Goal: Task Accomplishment & Management: Complete application form

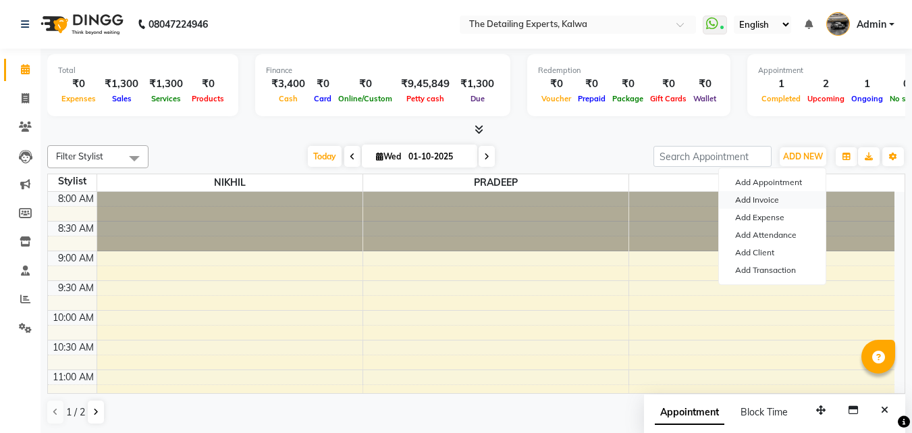
click at [763, 203] on link "Add Invoice" at bounding box center [772, 200] width 107 height 18
select select "7451"
select select "service"
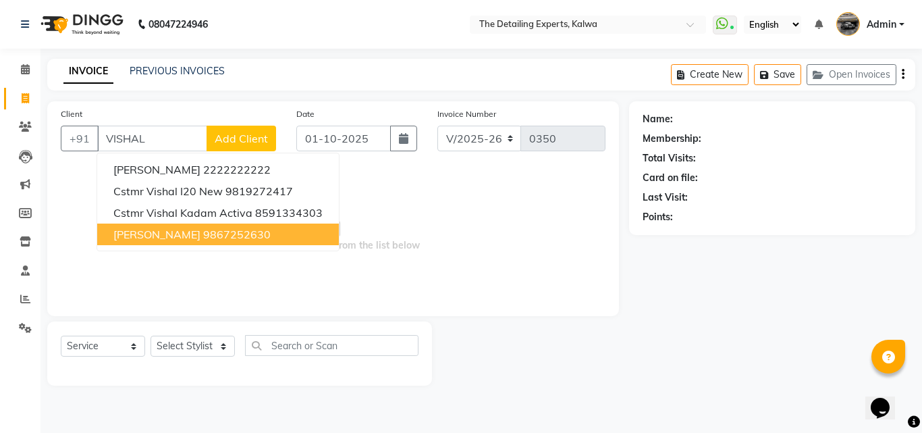
click at [272, 244] on button "[PERSON_NAME] 9867252630" at bounding box center [218, 234] width 242 height 22
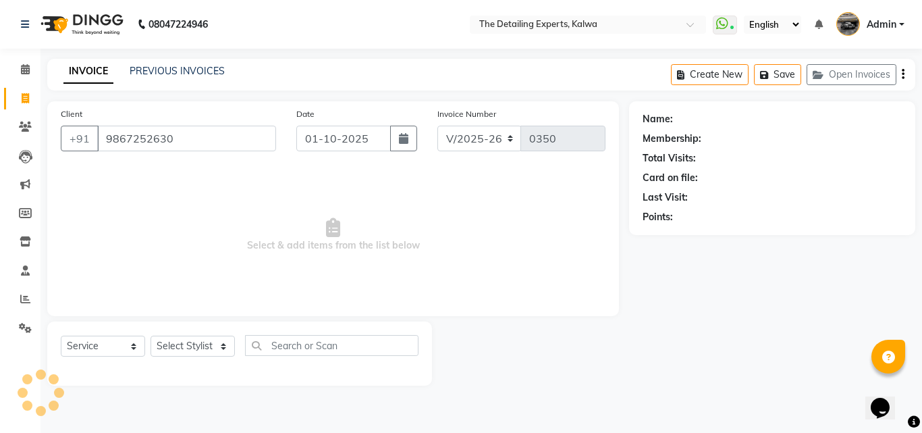
type input "9867252630"
select select "1: Object"
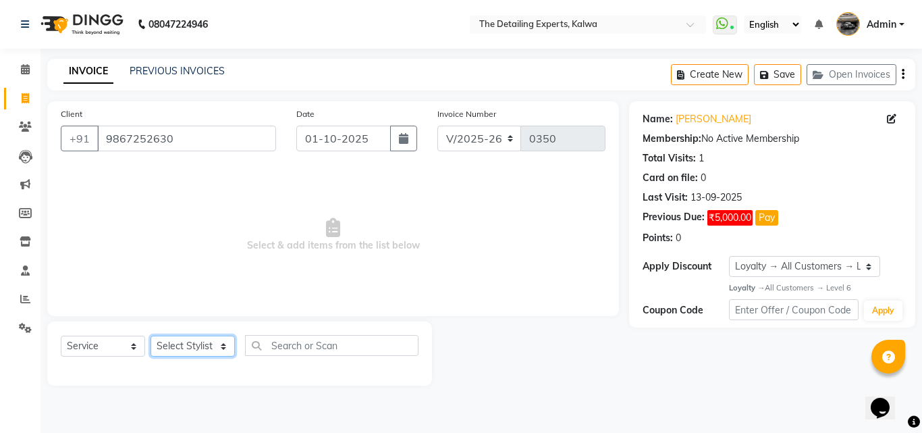
click at [213, 353] on select "Select Stylist NIKHIL [PERSON_NAME] [PERSON_NAME]" at bounding box center [193, 345] width 84 height 21
select select "65222"
click at [151, 335] on select "Select Stylist NIKHIL [PERSON_NAME] [PERSON_NAME]" at bounding box center [193, 345] width 84 height 21
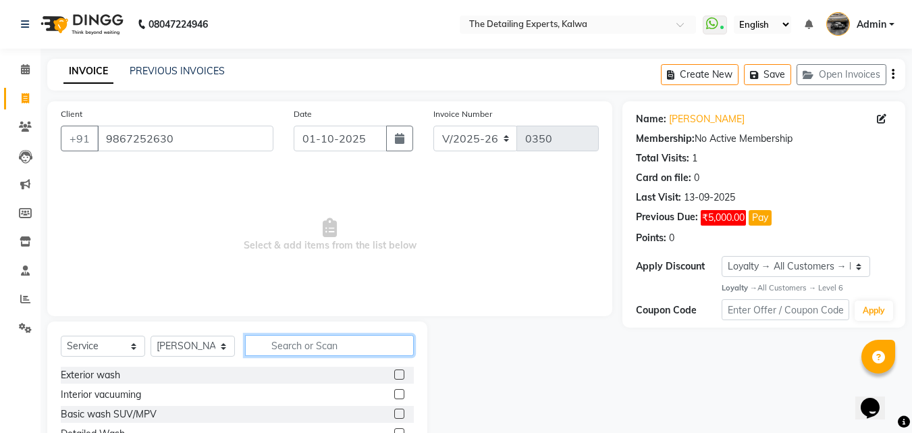
click at [287, 350] on input "text" at bounding box center [329, 345] width 169 height 21
type input "BAS"
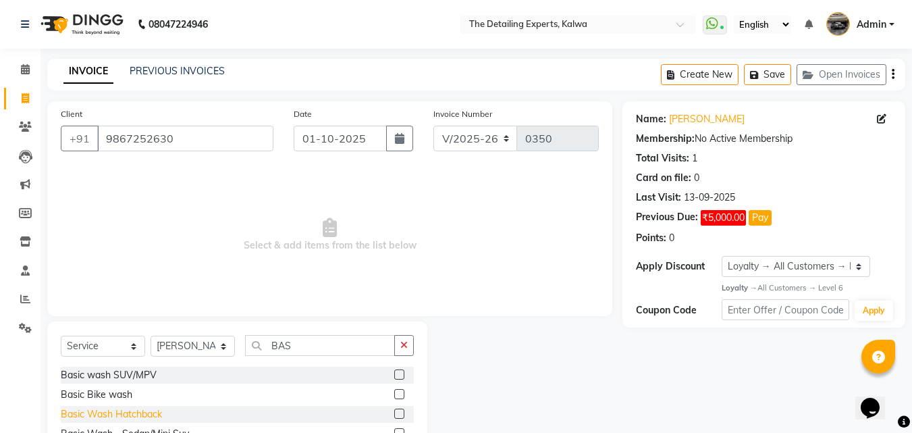
click at [104, 412] on div "Basic Wash Hatchback" at bounding box center [111, 414] width 101 height 14
checkbox input "false"
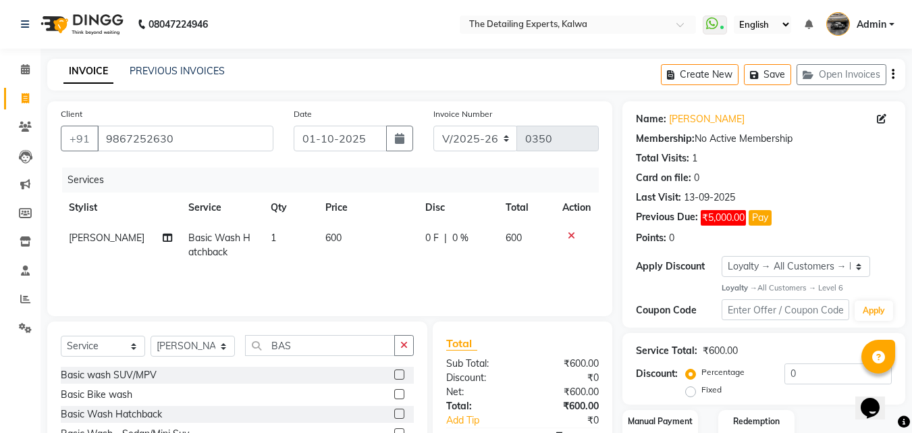
scroll to position [87, 0]
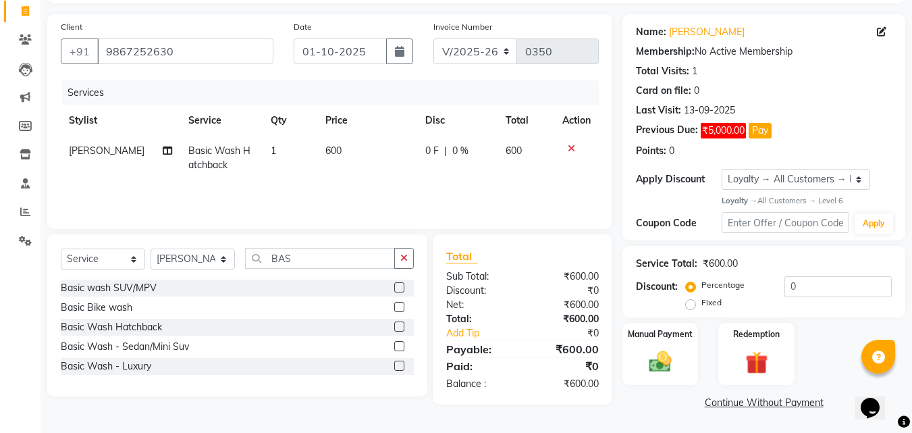
click at [762, 406] on link "Continue Without Payment" at bounding box center [763, 403] width 277 height 14
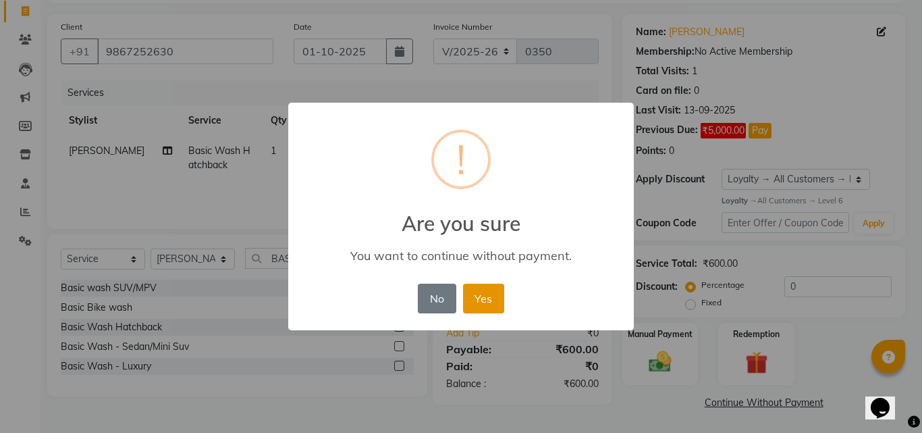
click at [474, 286] on button "Yes" at bounding box center [483, 298] width 41 height 30
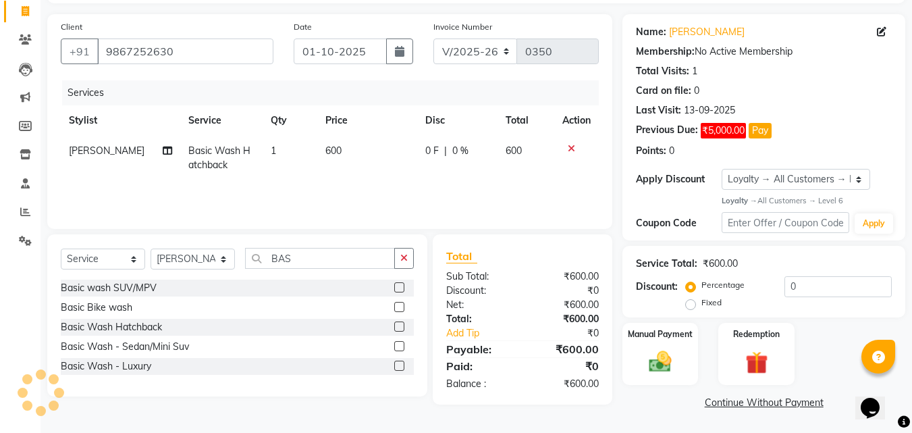
scroll to position [0, 0]
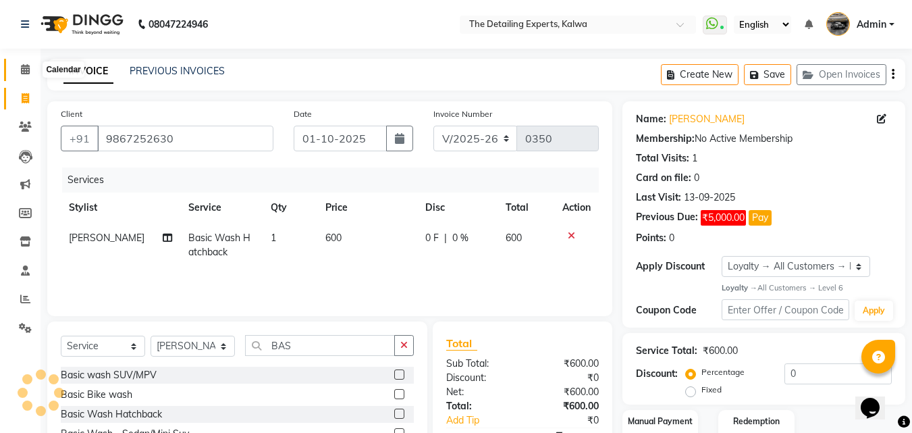
click at [24, 74] on icon at bounding box center [25, 69] width 9 height 10
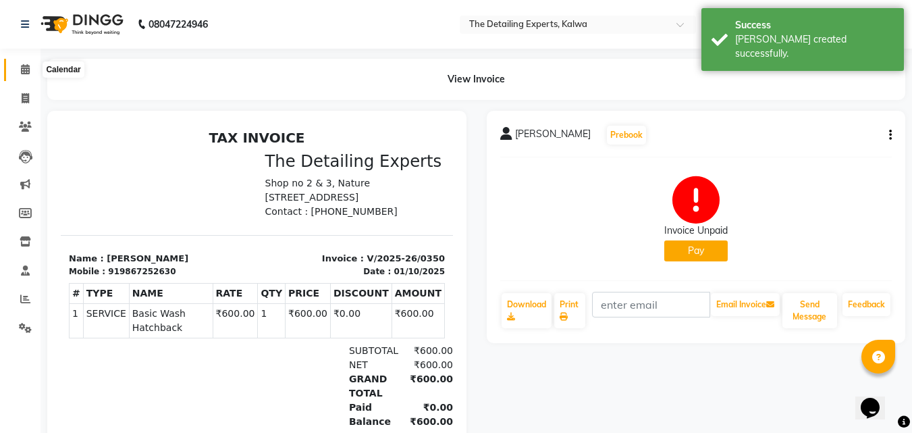
click at [29, 67] on icon at bounding box center [25, 69] width 9 height 10
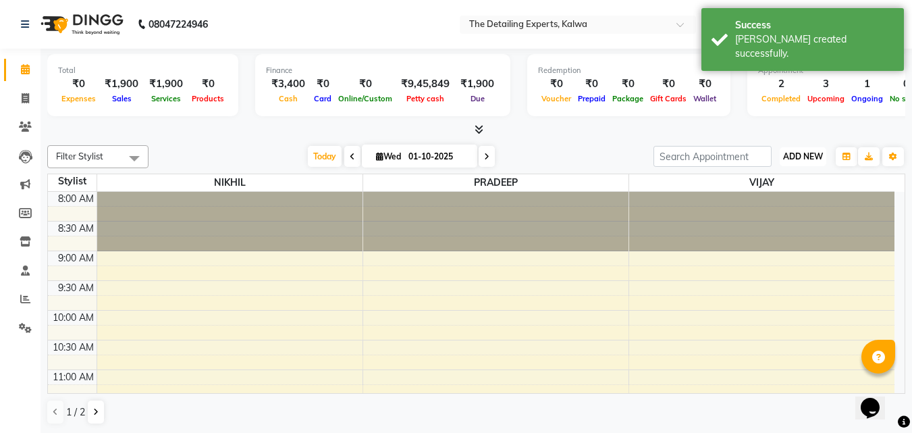
click at [793, 157] on span "ADD NEW" at bounding box center [803, 156] width 40 height 10
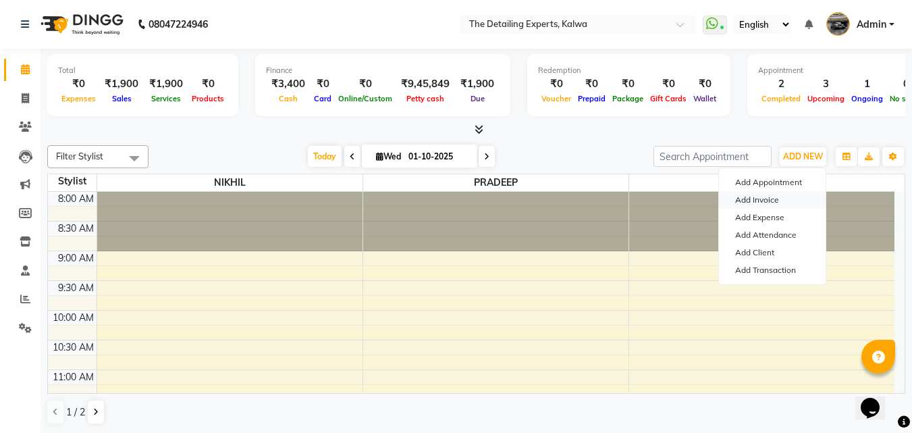
click at [762, 194] on link "Add Invoice" at bounding box center [772, 200] width 107 height 18
select select "service"
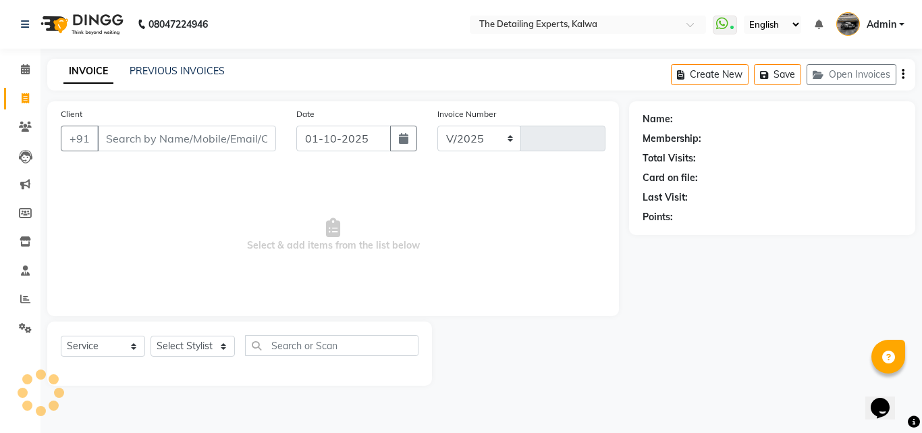
select select "7451"
type input "0351"
click at [140, 144] on input "Client" at bounding box center [186, 139] width 179 height 26
click at [115, 140] on input "Client" at bounding box center [186, 139] width 179 height 26
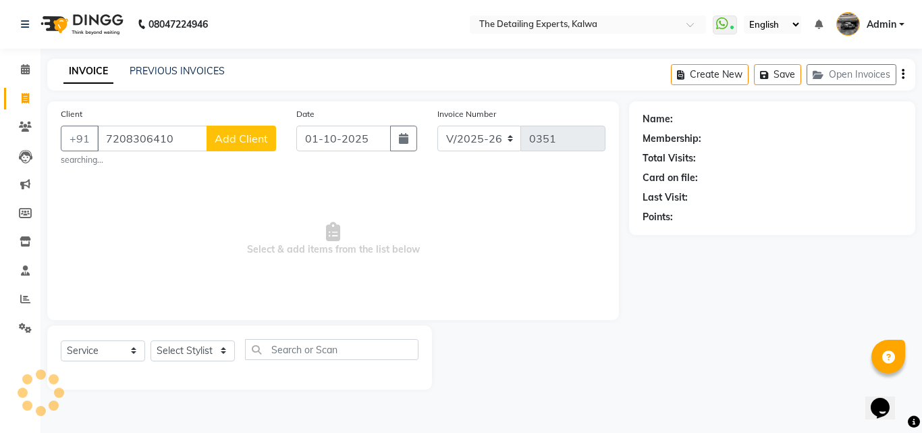
type input "7208306410"
click at [249, 136] on span "Add Client" at bounding box center [241, 138] width 53 height 13
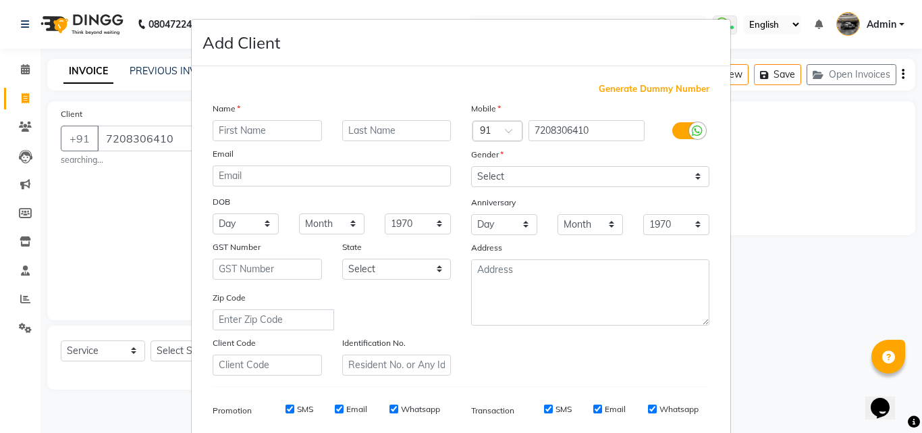
click at [254, 140] on input "text" at bounding box center [267, 130] width 109 height 21
type input "ANIL"
type input "[PERSON_NAME]"
click at [551, 175] on select "Select [DEMOGRAPHIC_DATA] [DEMOGRAPHIC_DATA] Other Prefer Not To Say" at bounding box center [590, 176] width 238 height 21
select select "[DEMOGRAPHIC_DATA]"
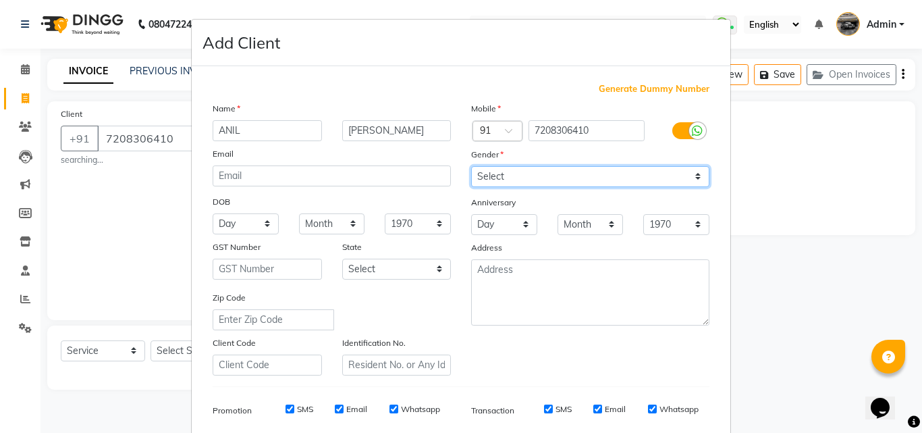
click at [471, 166] on select "Select [DEMOGRAPHIC_DATA] [DEMOGRAPHIC_DATA] Other Prefer Not To Say" at bounding box center [590, 176] width 238 height 21
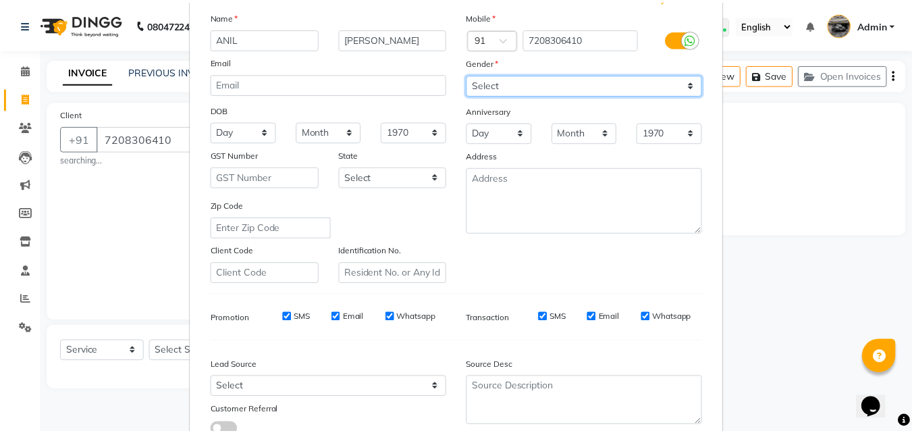
scroll to position [190, 0]
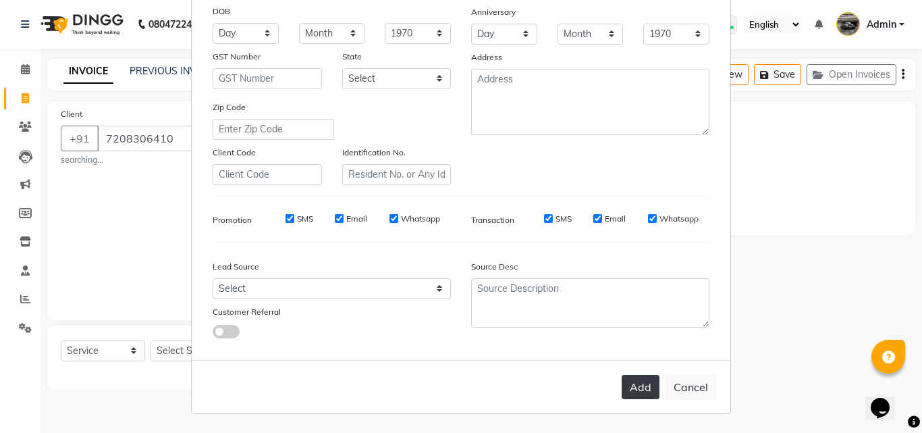
click at [642, 383] on button "Add" at bounding box center [641, 387] width 38 height 24
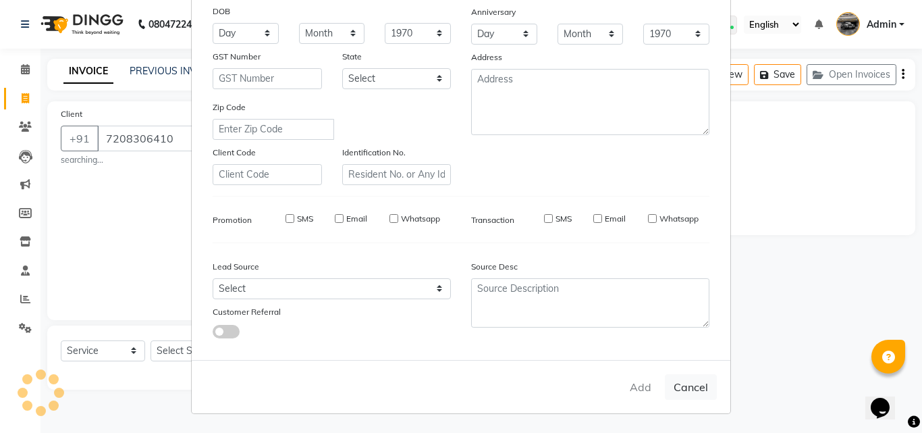
select select
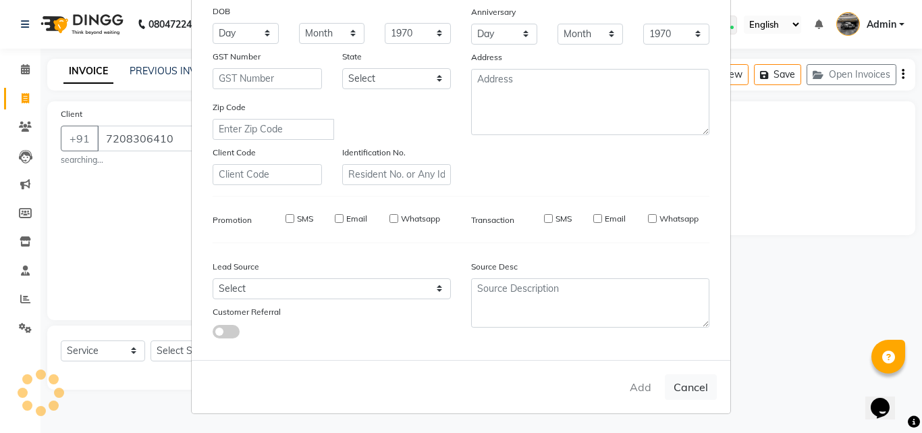
select select
checkbox input "false"
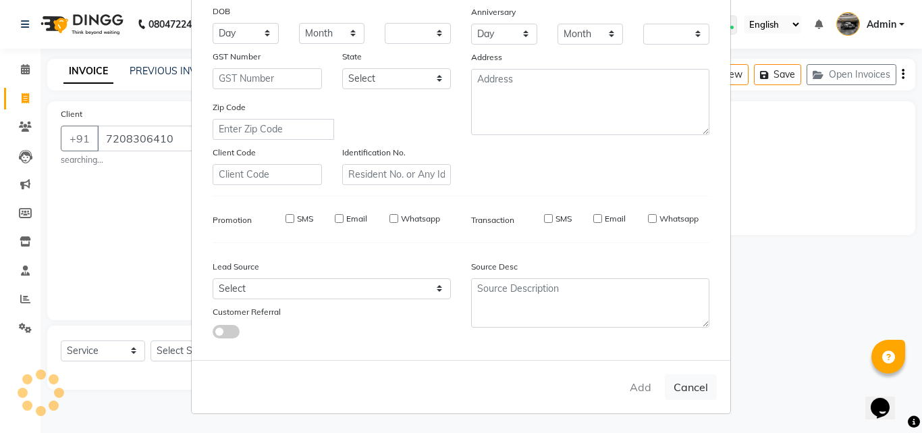
checkbox input "false"
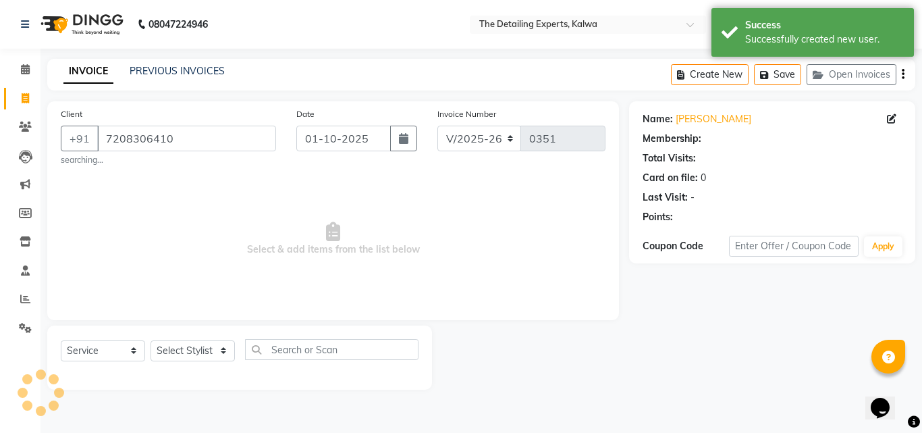
select select "1: Object"
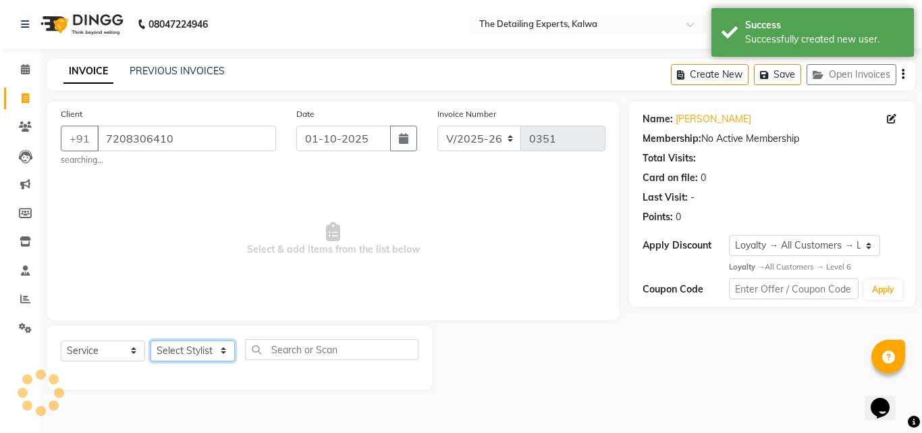
click at [194, 351] on select "Select Stylist NIKHIL [PERSON_NAME] [PERSON_NAME]" at bounding box center [193, 350] width 84 height 21
select select "65224"
click at [151, 340] on select "Select Stylist NIKHIL [PERSON_NAME] [PERSON_NAME]" at bounding box center [193, 350] width 84 height 21
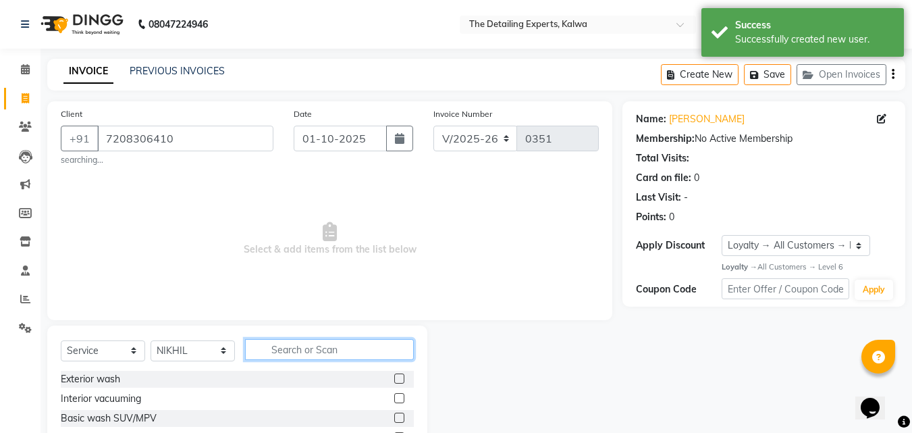
click at [294, 356] on input "text" at bounding box center [329, 349] width 169 height 21
type input "DET"
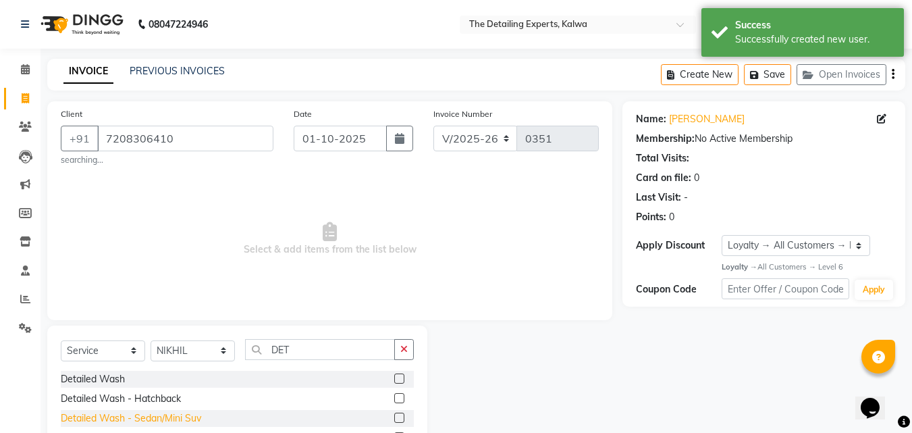
click at [173, 419] on div "Detailed Wash - Sedan/Mini Suv" at bounding box center [131, 418] width 140 height 14
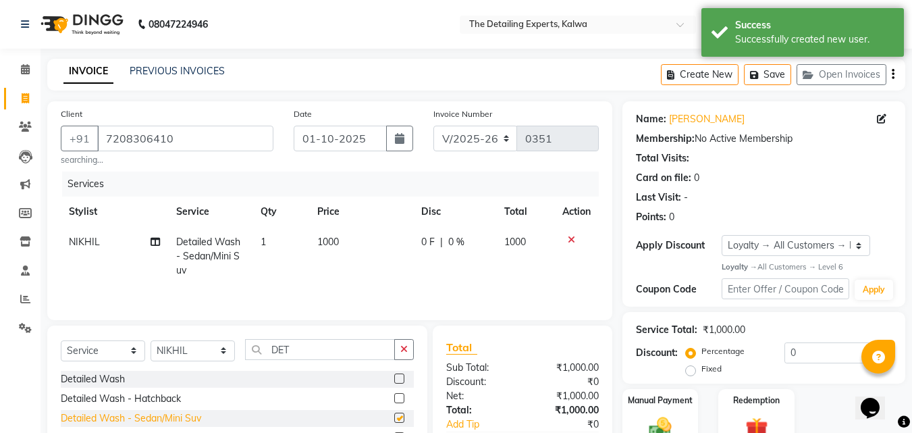
checkbox input "false"
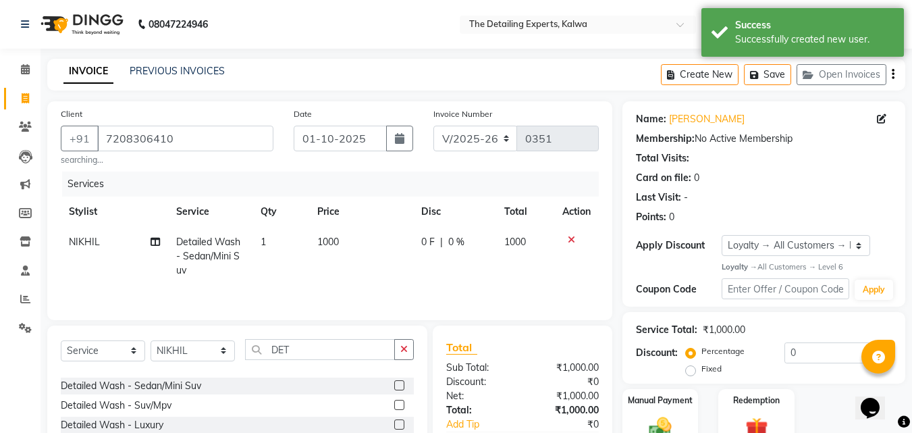
scroll to position [61, 0]
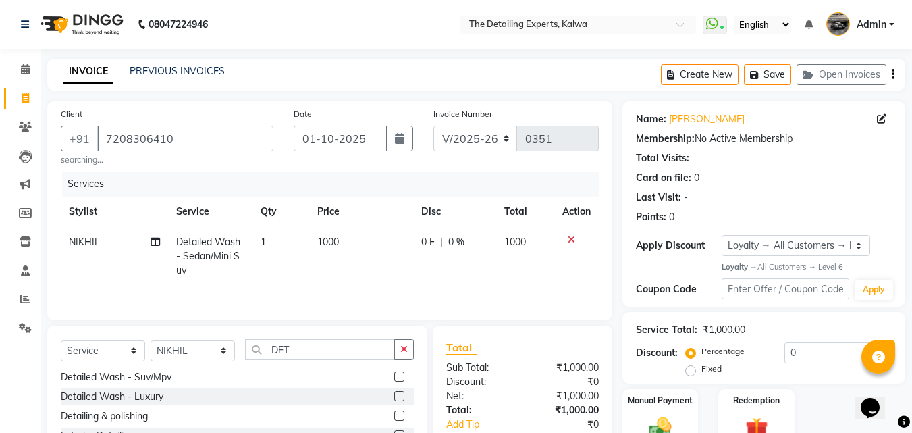
click at [166, 376] on div "Detailed Wash - Suv/Mpv" at bounding box center [116, 377] width 111 height 14
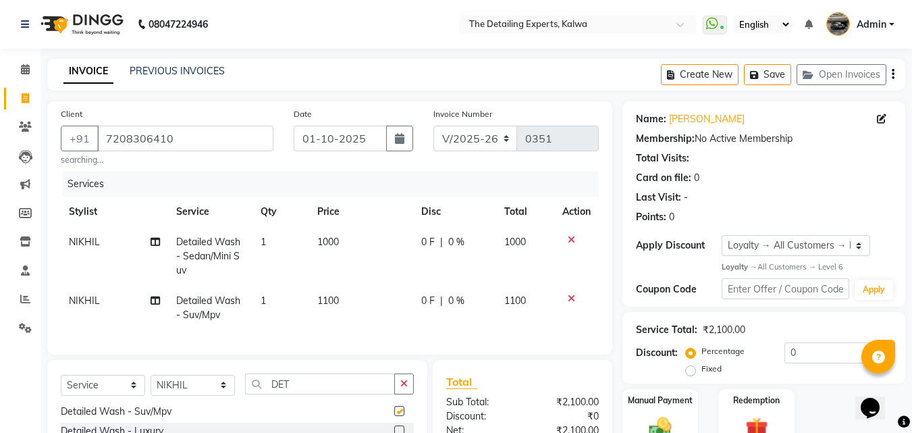
checkbox input "false"
click at [573, 238] on icon at bounding box center [571, 239] width 7 height 9
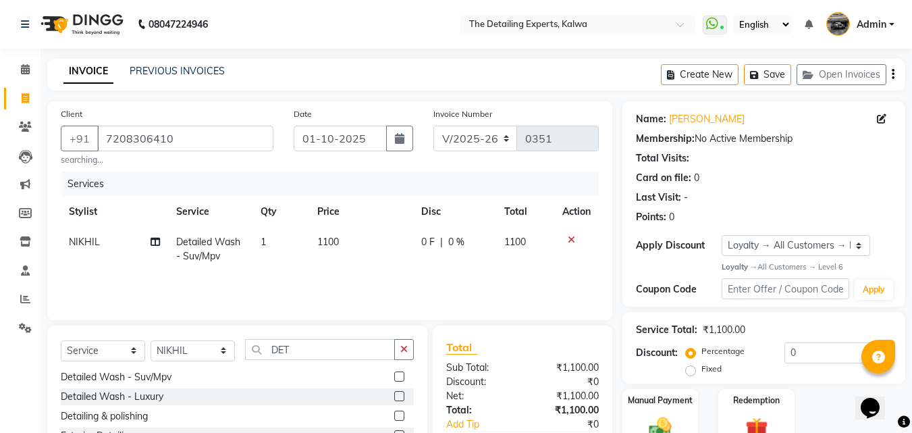
click at [319, 247] on span "1100" at bounding box center [328, 242] width 22 height 12
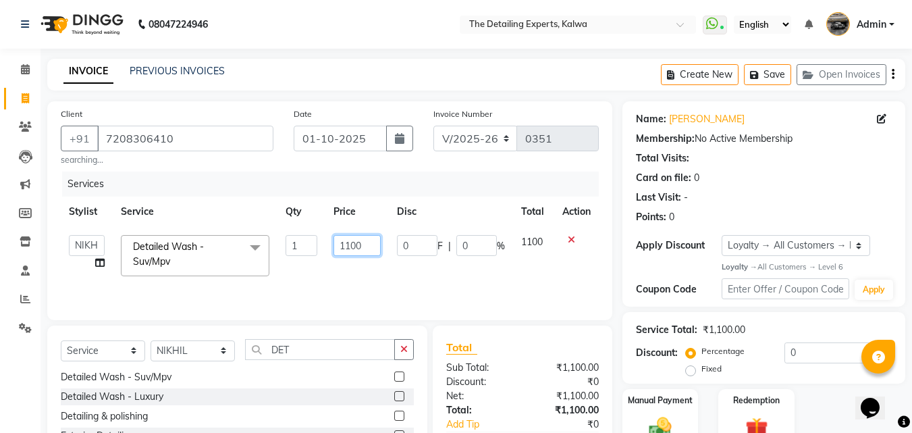
click at [362, 240] on input "1100" at bounding box center [356, 245] width 47 height 21
type input "1300"
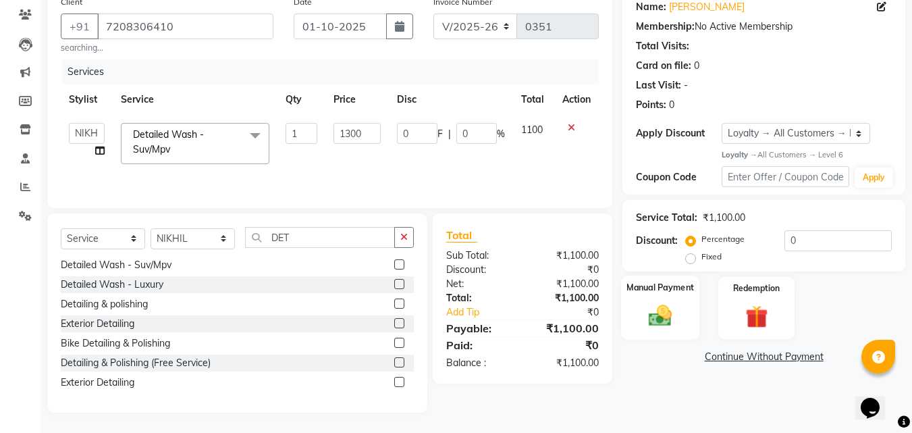
click at [690, 310] on div "Manual Payment" at bounding box center [660, 307] width 79 height 64
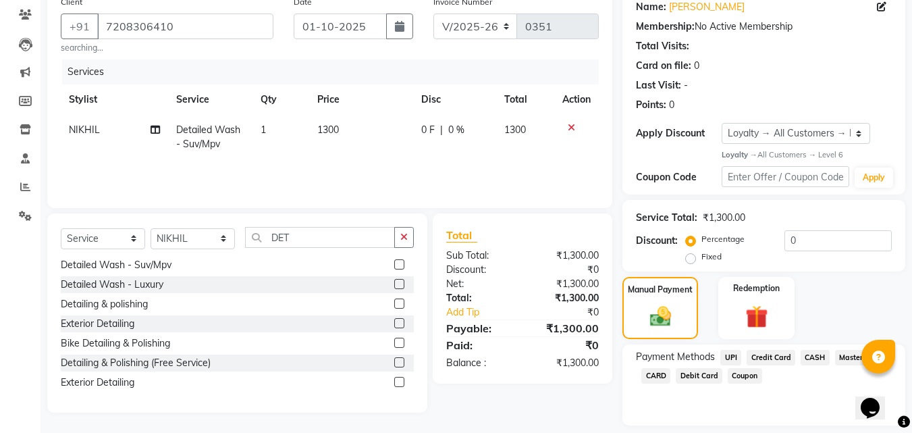
click at [809, 358] on span "CASH" at bounding box center [814, 358] width 29 height 16
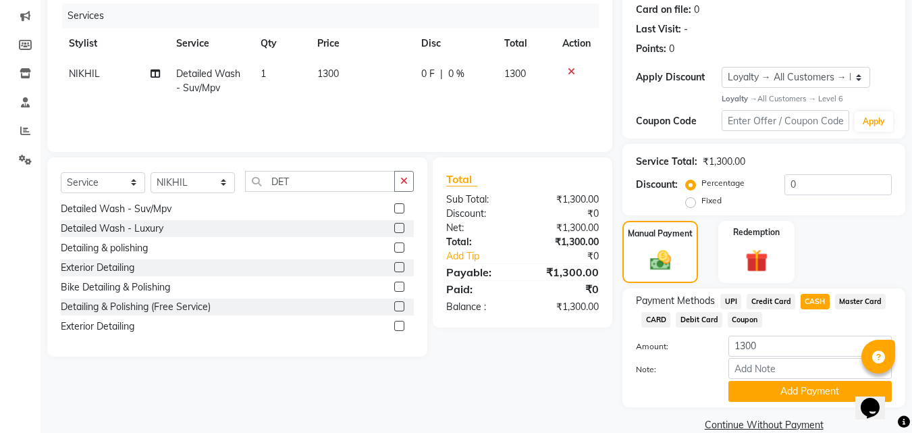
scroll to position [190, 0]
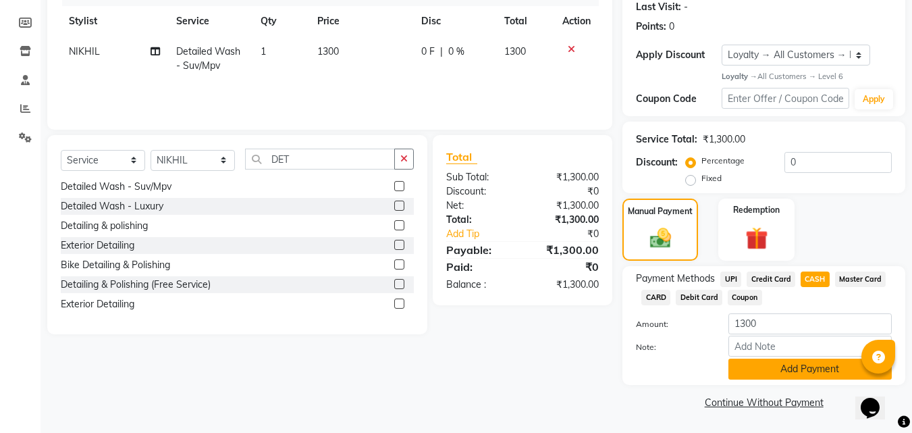
click at [778, 369] on button "Add Payment" at bounding box center [809, 368] width 163 height 21
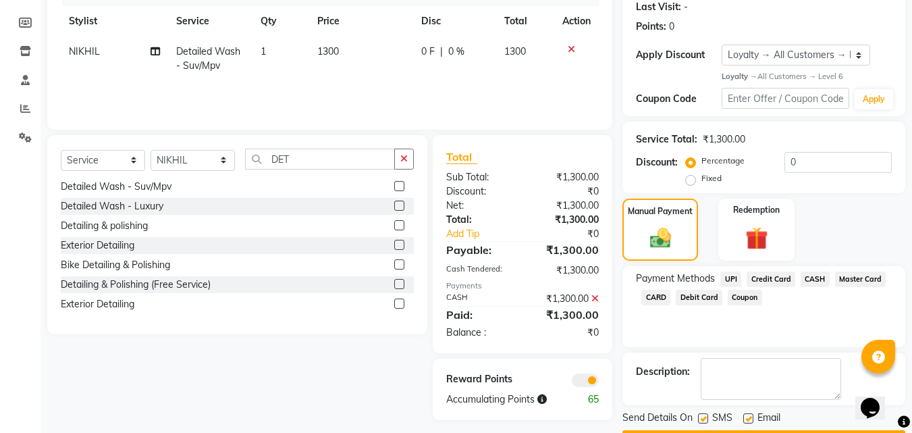
click at [576, 382] on span at bounding box center [585, 379] width 27 height 13
click at [599, 382] on input "checkbox" at bounding box center [599, 382] width 0 height 0
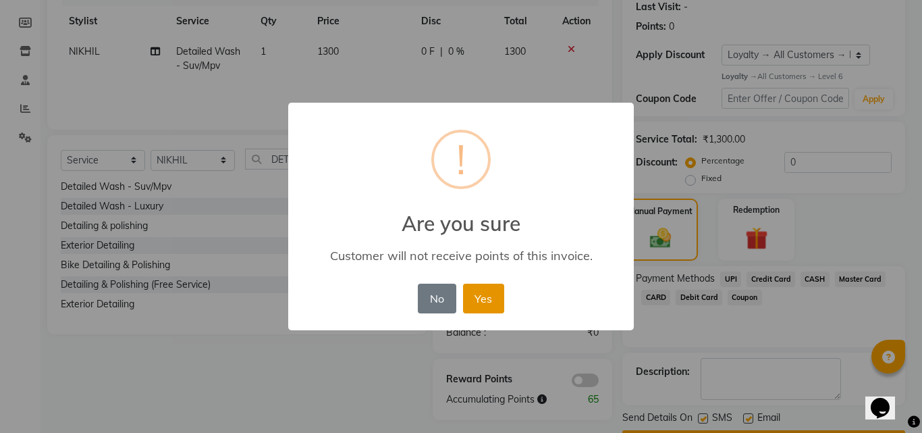
click at [503, 306] on div "No No Yes" at bounding box center [460, 298] width 92 height 36
click at [501, 306] on button "Yes" at bounding box center [483, 298] width 41 height 30
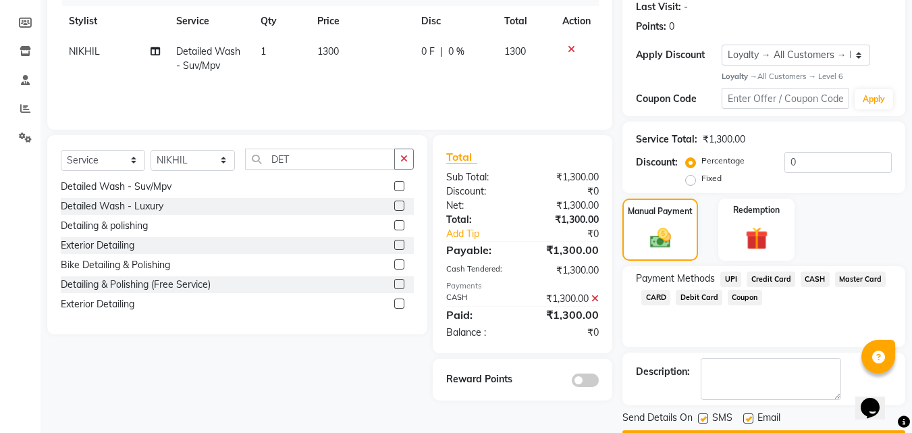
scroll to position [229, 0]
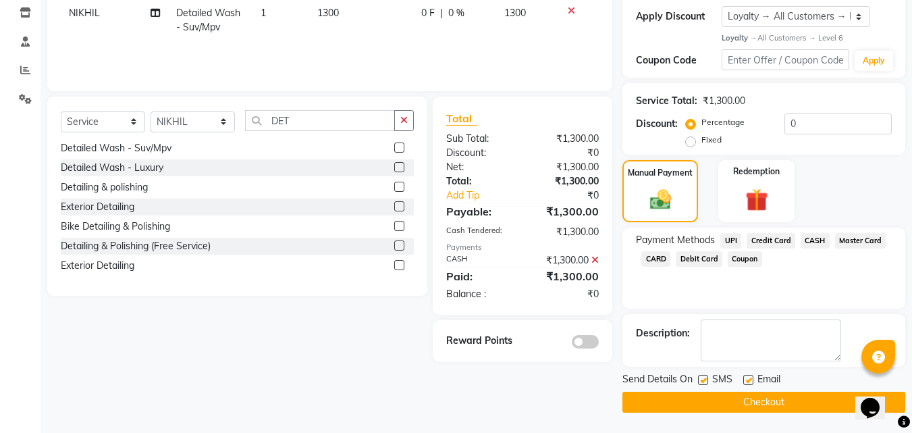
click at [825, 406] on button "Checkout" at bounding box center [763, 401] width 283 height 21
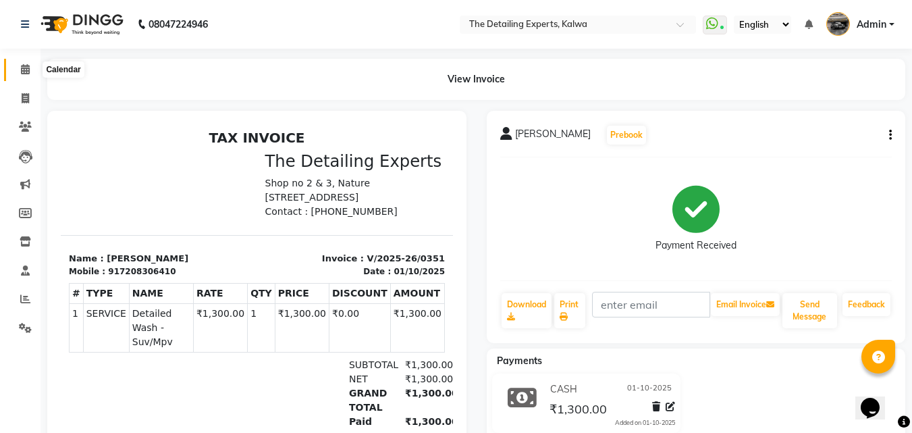
click at [29, 71] on icon at bounding box center [25, 69] width 9 height 10
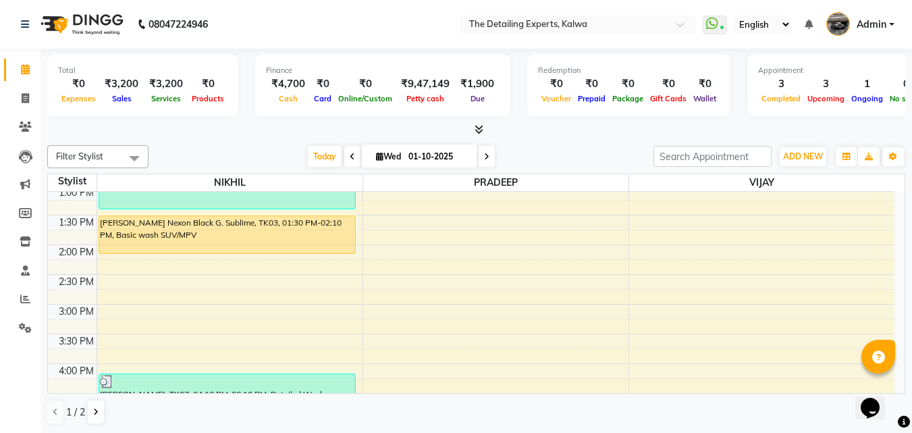
scroll to position [270, 0]
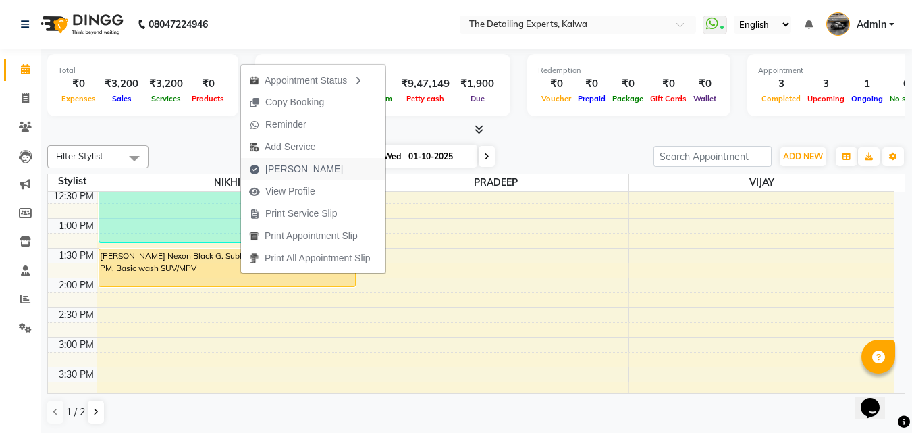
click at [325, 163] on button "[PERSON_NAME]" at bounding box center [313, 169] width 144 height 22
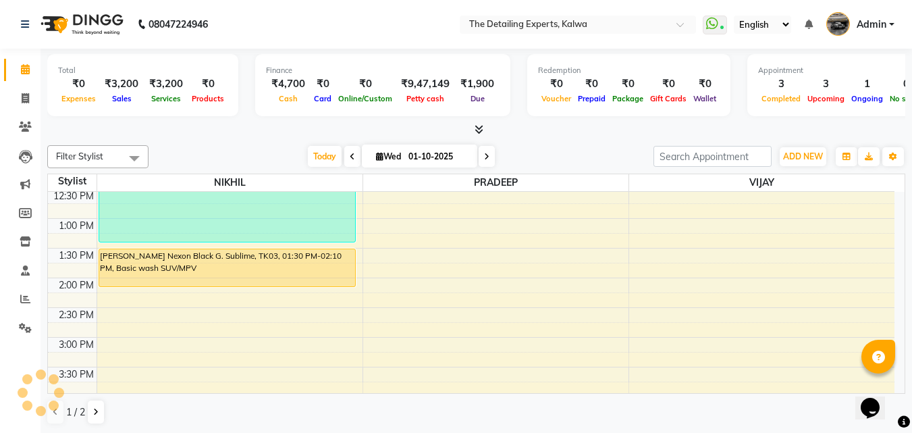
select select "7451"
select select "service"
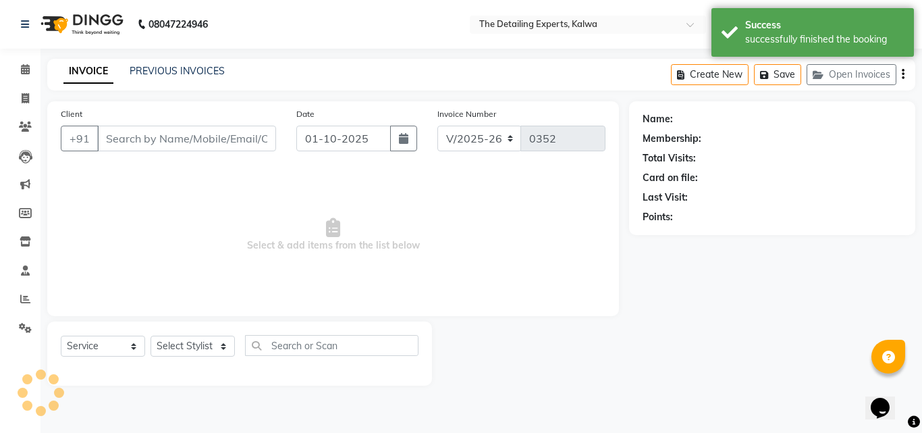
type input "9930521115"
select select "65224"
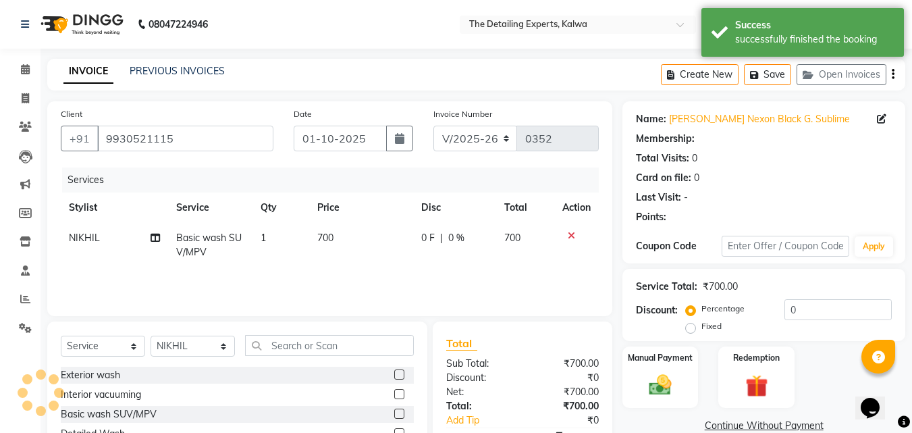
select select "1: Object"
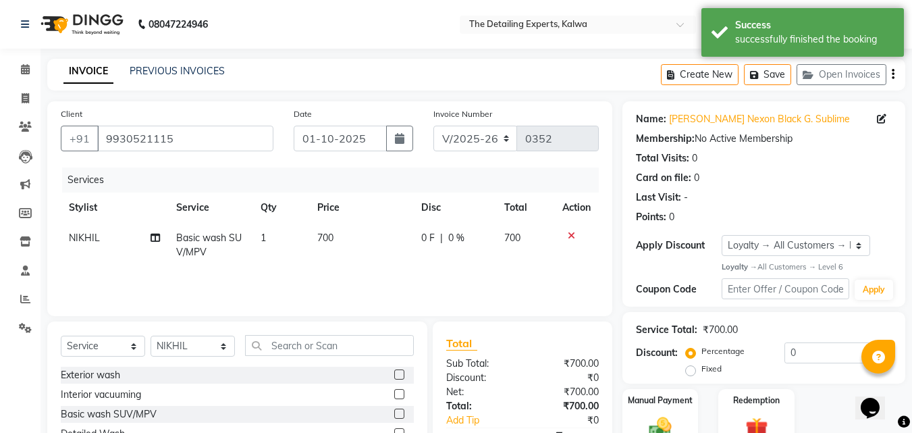
scroll to position [108, 0]
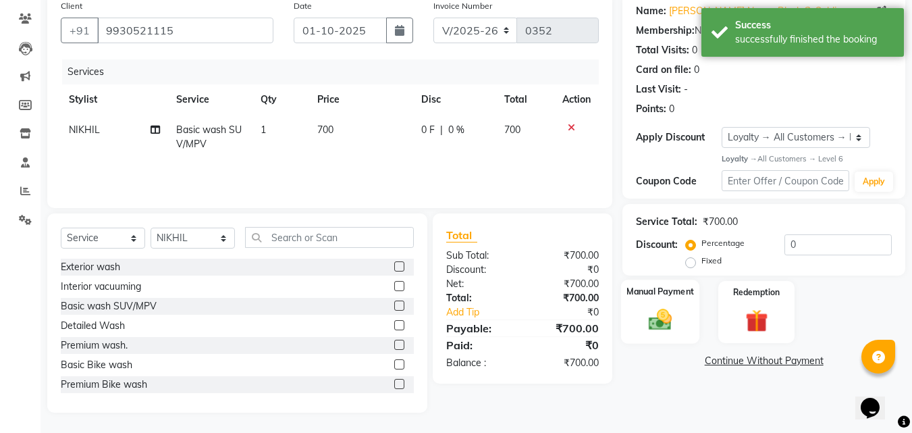
click at [685, 296] on label "Manual Payment" at bounding box center [659, 291] width 67 height 13
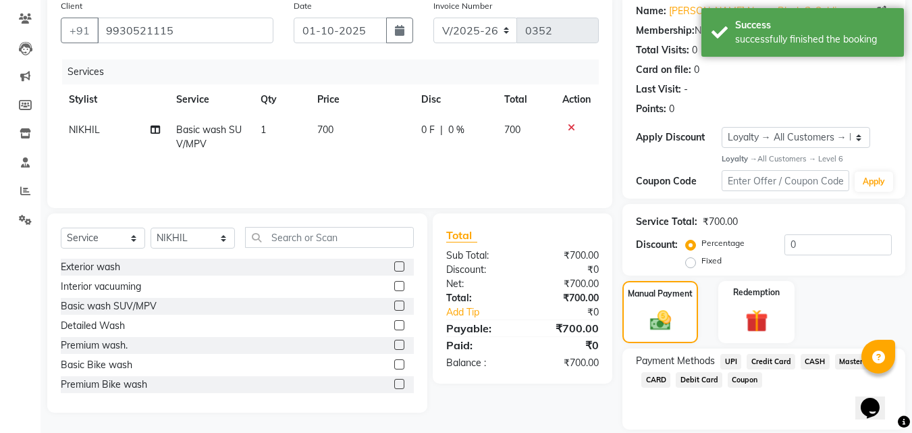
click at [733, 360] on span "UPI" at bounding box center [730, 362] width 21 height 16
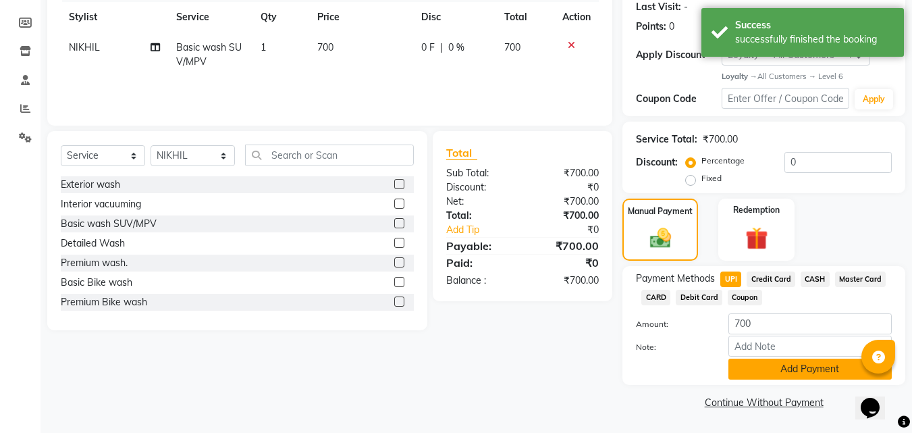
click at [755, 366] on button "Add Payment" at bounding box center [809, 368] width 163 height 21
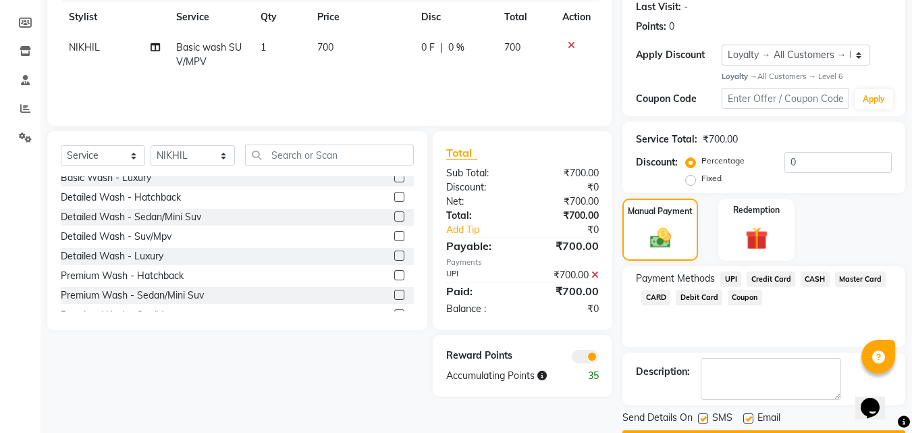
scroll to position [229, 0]
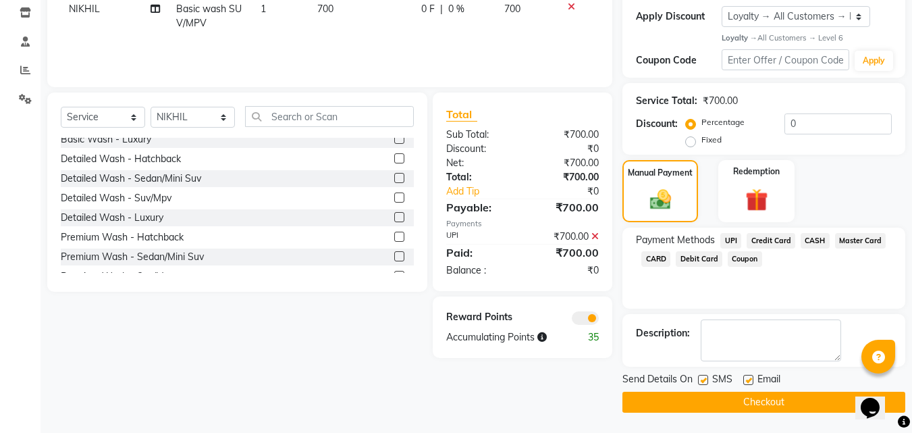
click at [583, 315] on span at bounding box center [585, 317] width 27 height 13
click at [599, 320] on input "checkbox" at bounding box center [599, 320] width 0 height 0
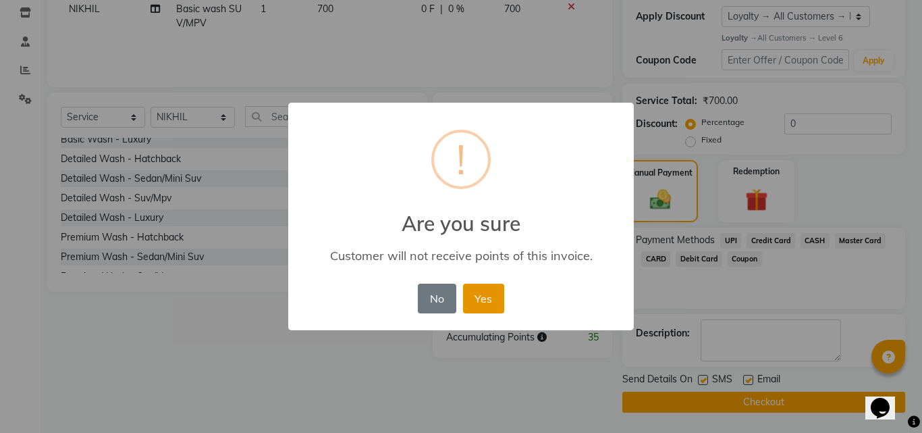
click at [477, 300] on button "Yes" at bounding box center [483, 298] width 41 height 30
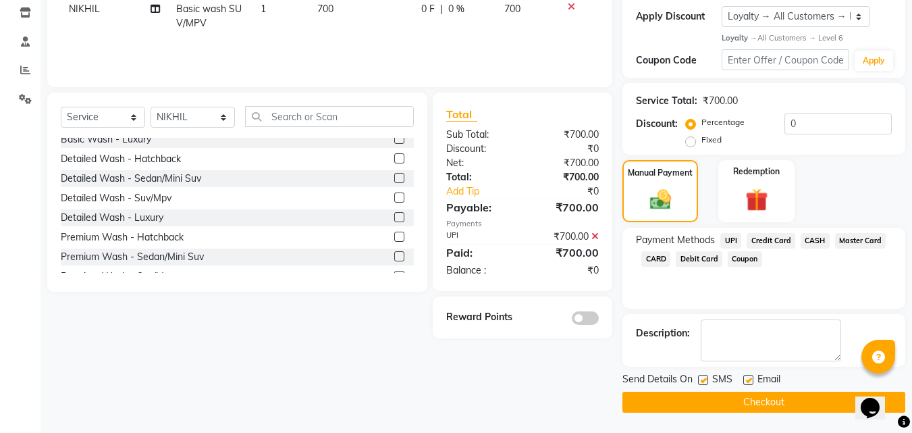
click at [698, 408] on button "Checkout" at bounding box center [763, 401] width 283 height 21
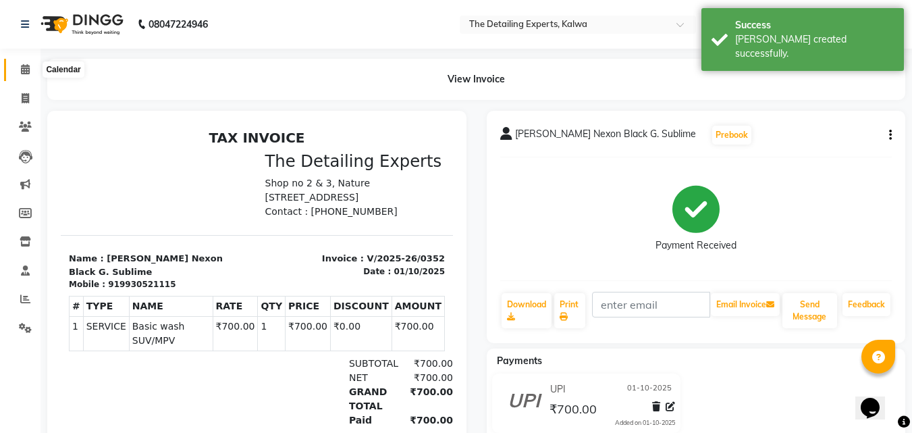
click at [22, 70] on icon at bounding box center [25, 69] width 9 height 10
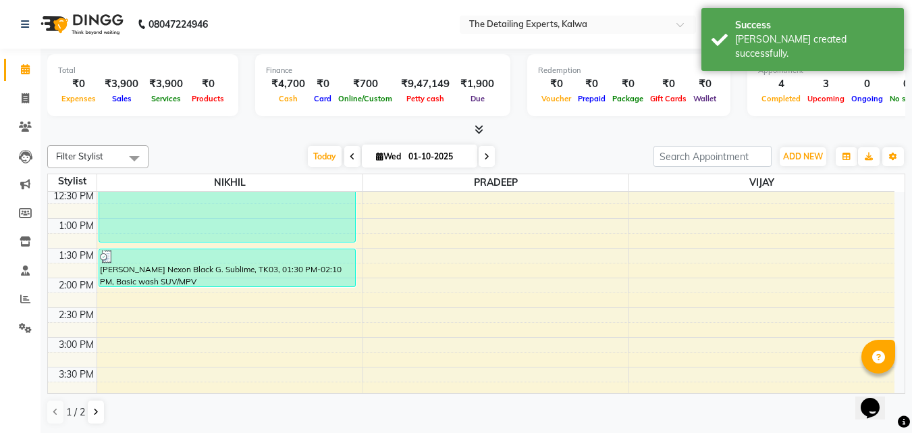
scroll to position [202, 0]
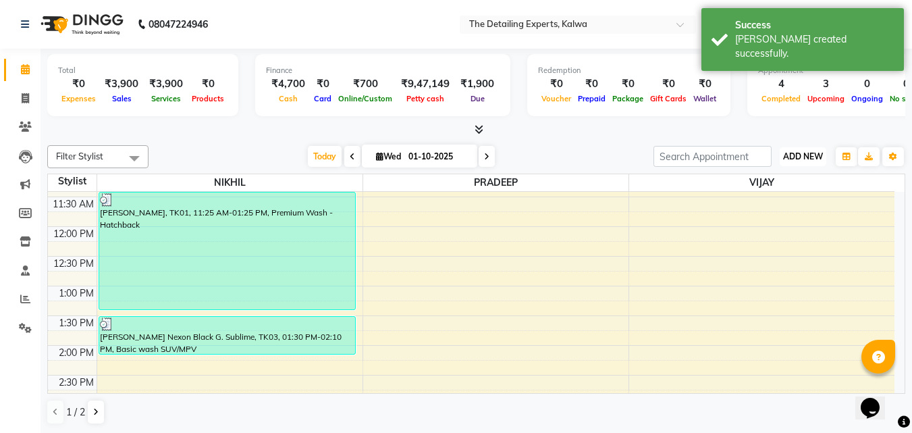
click at [812, 159] on span "ADD NEW" at bounding box center [803, 156] width 40 height 10
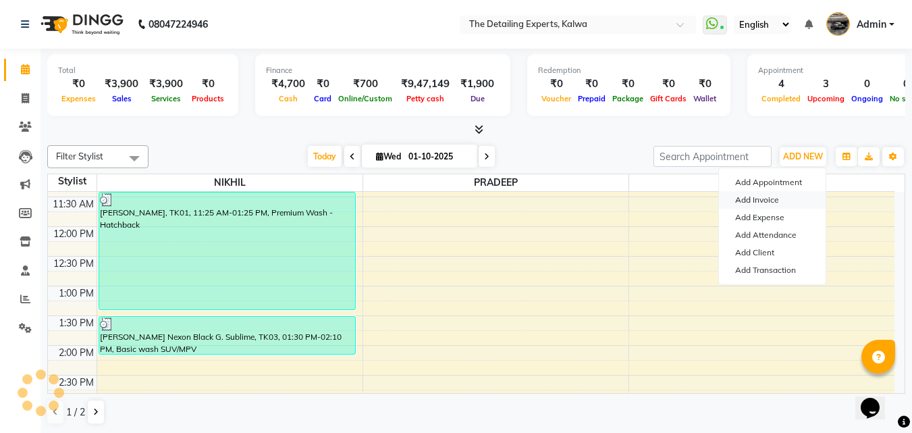
click at [769, 195] on link "Add Invoice" at bounding box center [772, 200] width 107 height 18
select select "service"
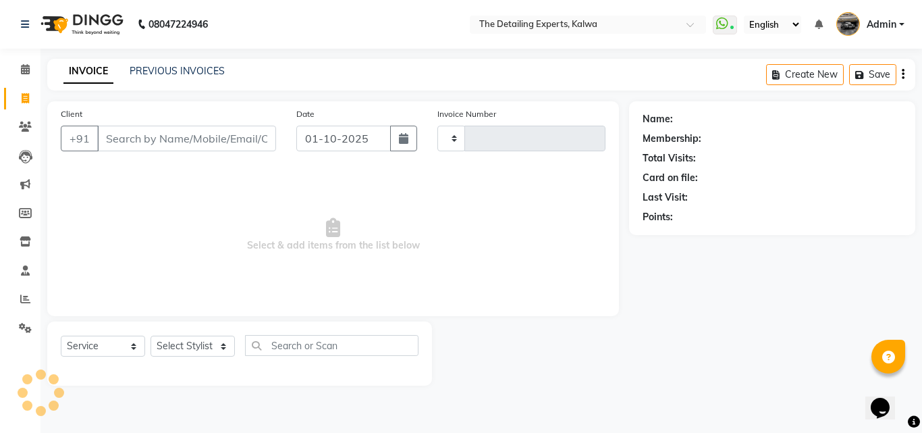
type input "0353"
select select "7451"
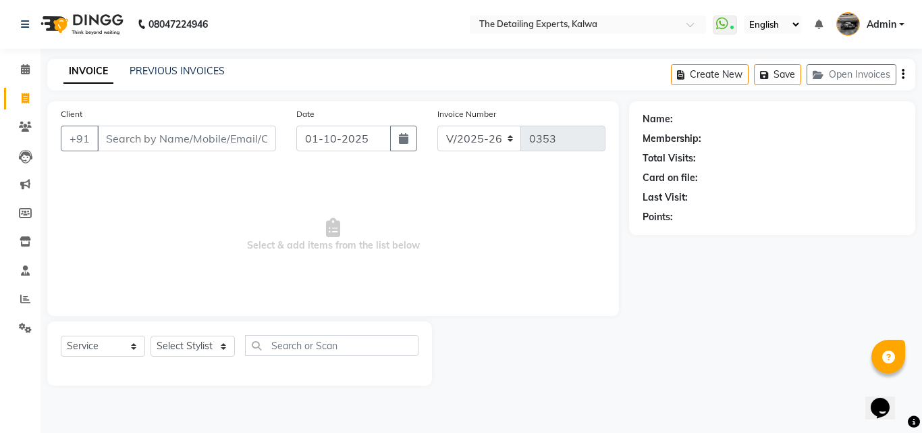
click at [138, 136] on input "Client" at bounding box center [186, 139] width 179 height 26
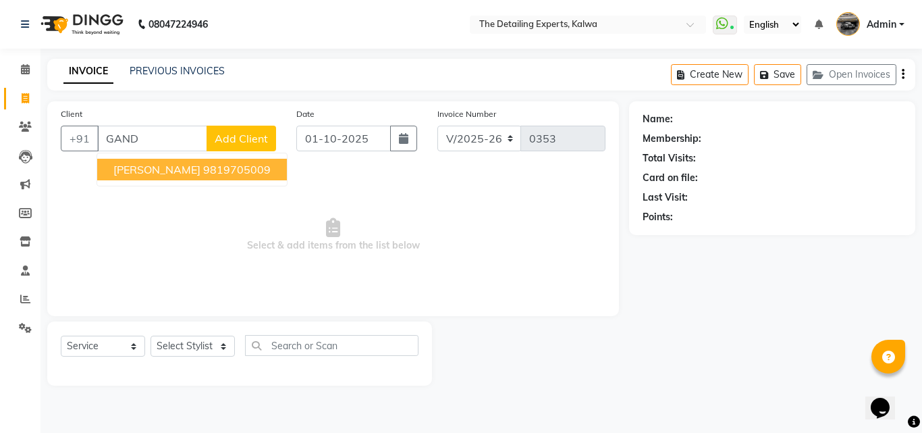
click at [132, 169] on span "[PERSON_NAME]" at bounding box center [156, 169] width 87 height 13
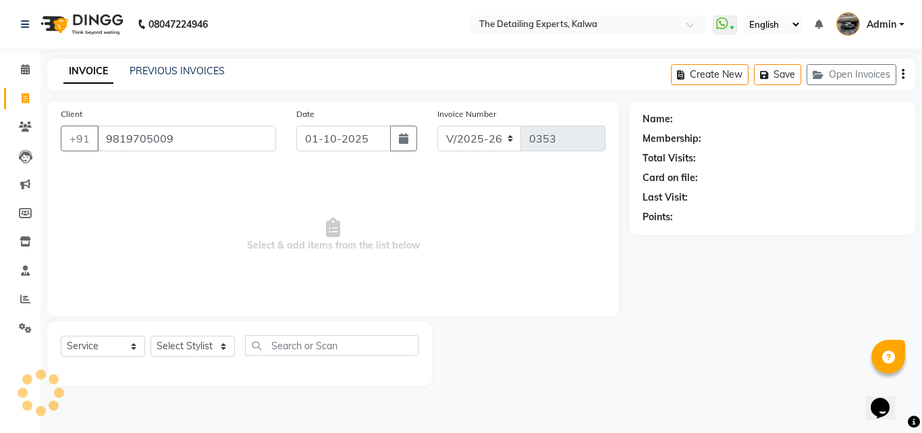
type input "9819705009"
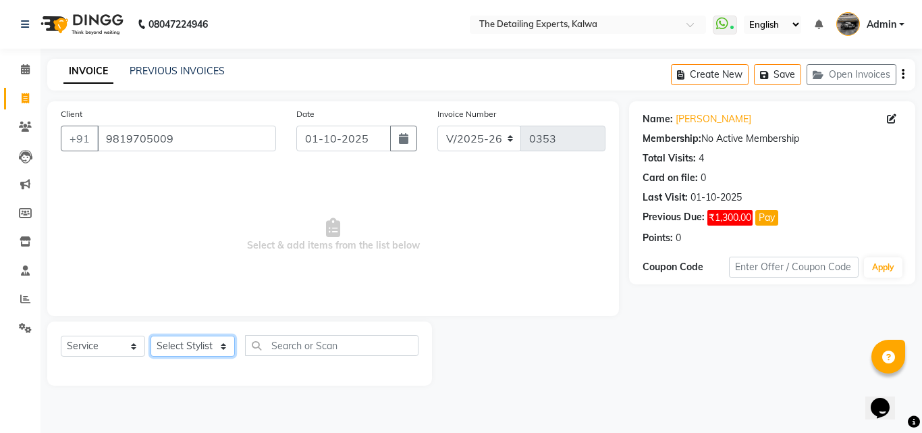
click at [196, 343] on select "Select Stylist NIKHIL [PERSON_NAME] [PERSON_NAME]" at bounding box center [193, 345] width 84 height 21
select select "65222"
click at [151, 335] on select "Select Stylist NIKHIL [PERSON_NAME] [PERSON_NAME]" at bounding box center [193, 345] width 84 height 21
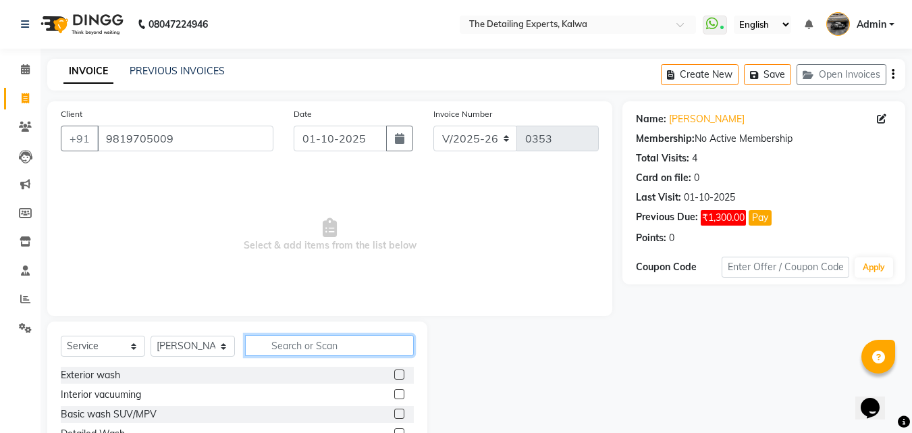
click at [298, 348] on input "text" at bounding box center [329, 345] width 169 height 21
type input "BAS"
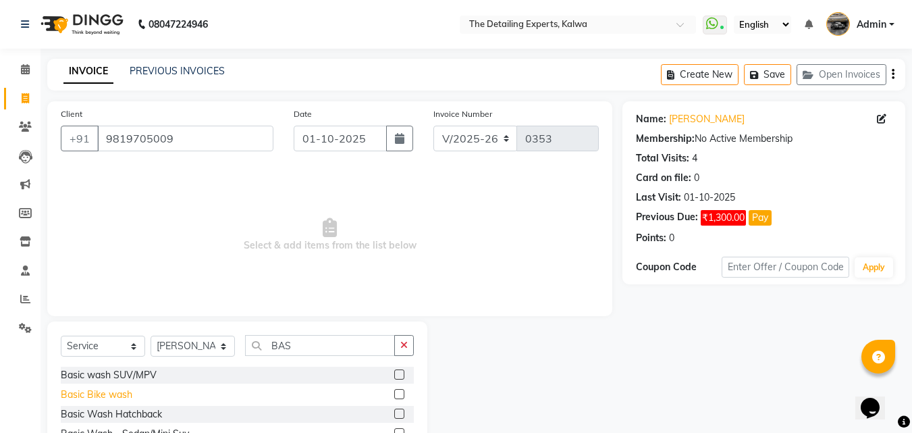
click at [116, 396] on div "Basic Bike wash" at bounding box center [97, 394] width 72 height 14
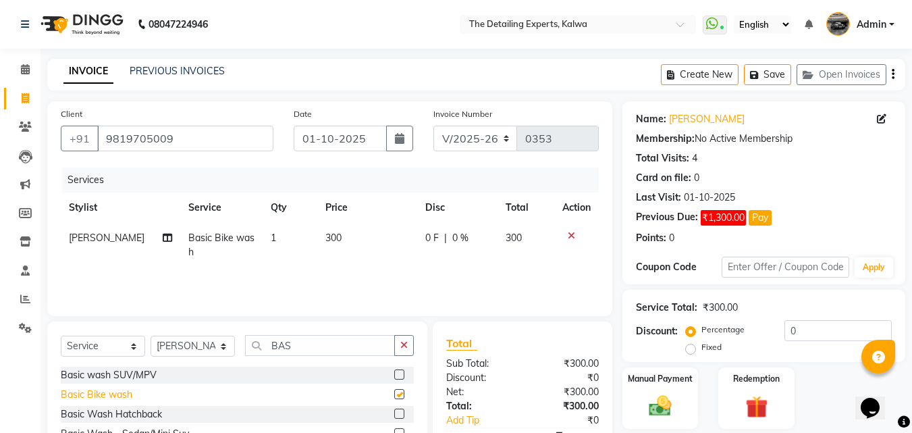
checkbox input "false"
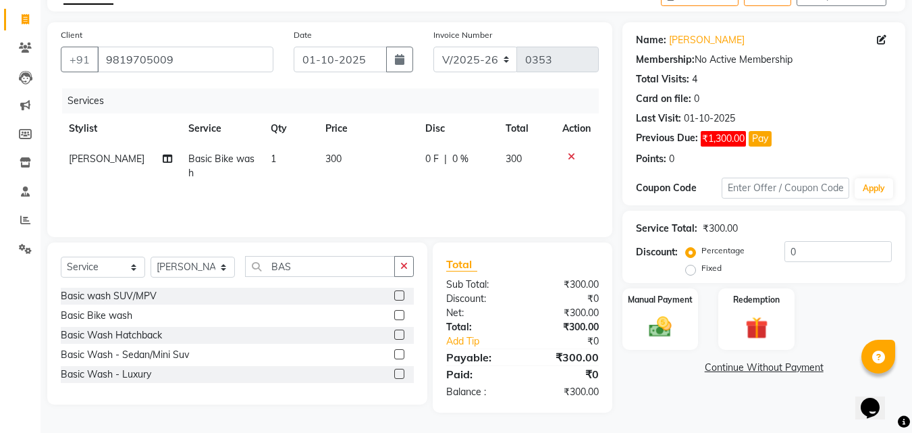
click at [737, 369] on link "Continue Without Payment" at bounding box center [763, 367] width 277 height 14
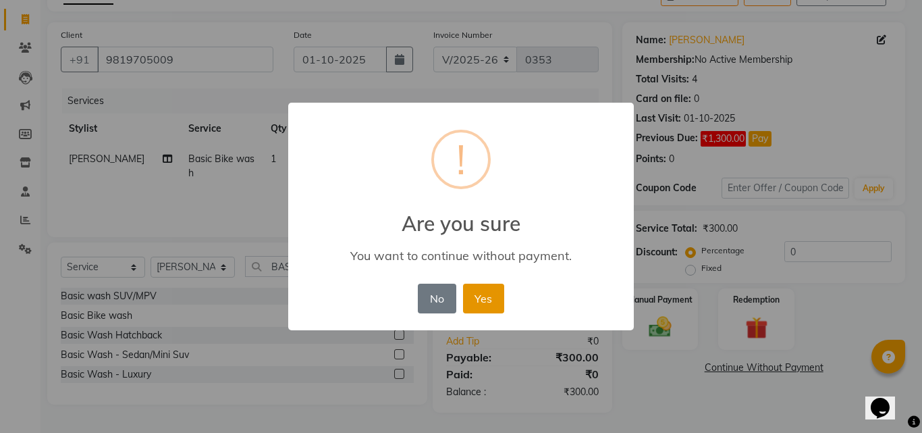
click at [470, 304] on button "Yes" at bounding box center [483, 298] width 41 height 30
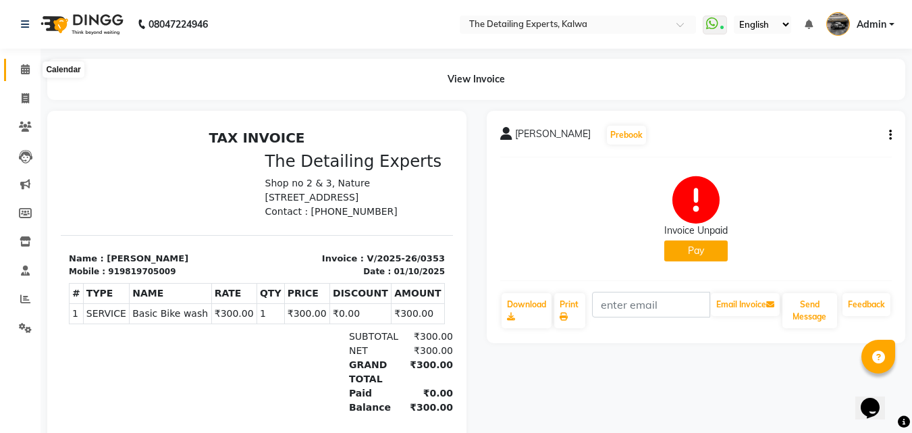
click at [26, 69] on icon at bounding box center [25, 69] width 9 height 10
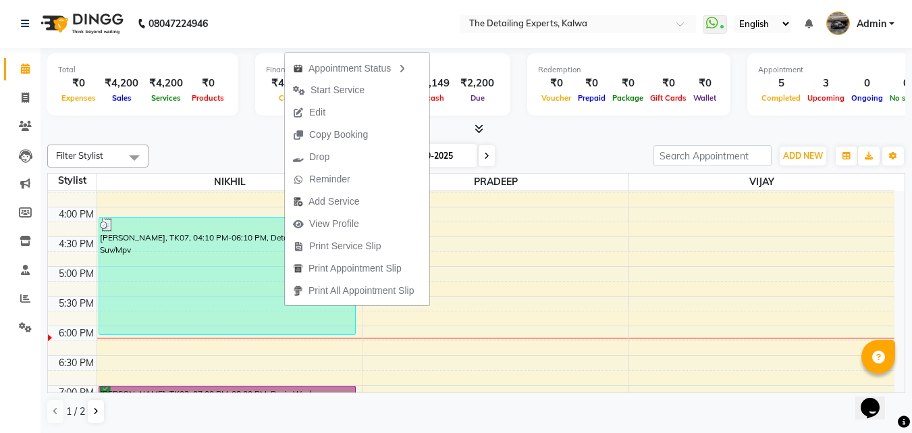
scroll to position [472, 0]
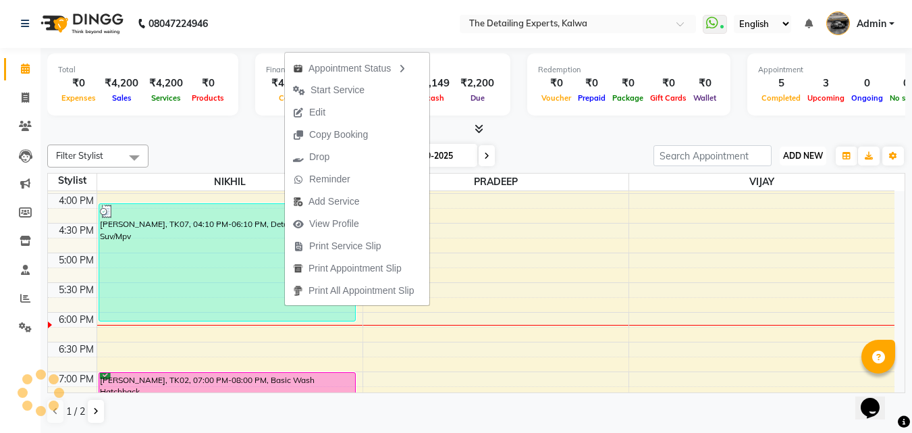
click at [811, 153] on span "ADD NEW" at bounding box center [803, 156] width 40 height 10
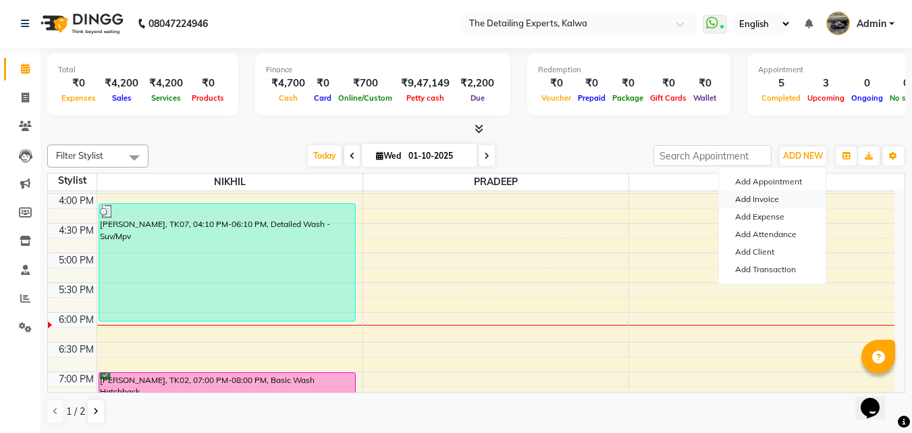
click at [742, 196] on link "Add Invoice" at bounding box center [772, 199] width 107 height 18
select select "7451"
select select "service"
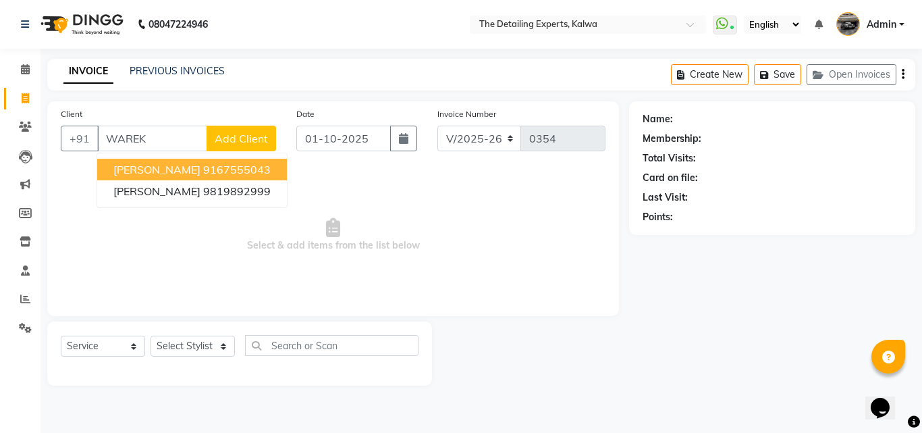
click at [265, 166] on ngb-highlight "9167555043" at bounding box center [236, 169] width 67 height 13
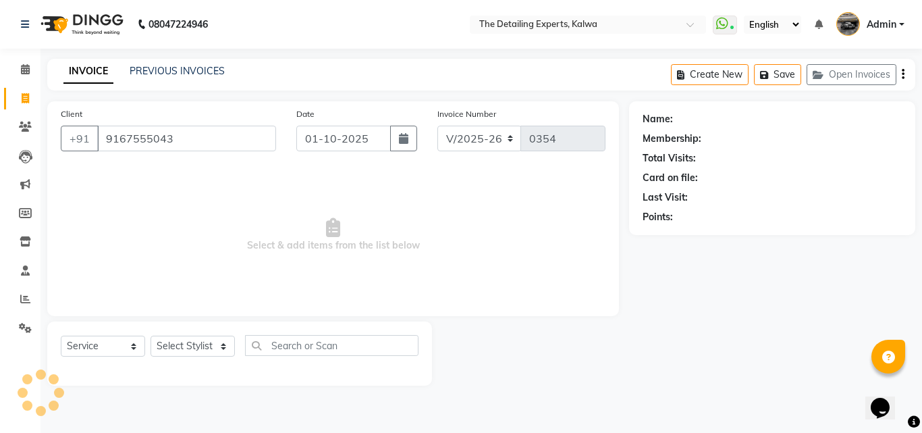
type input "9167555043"
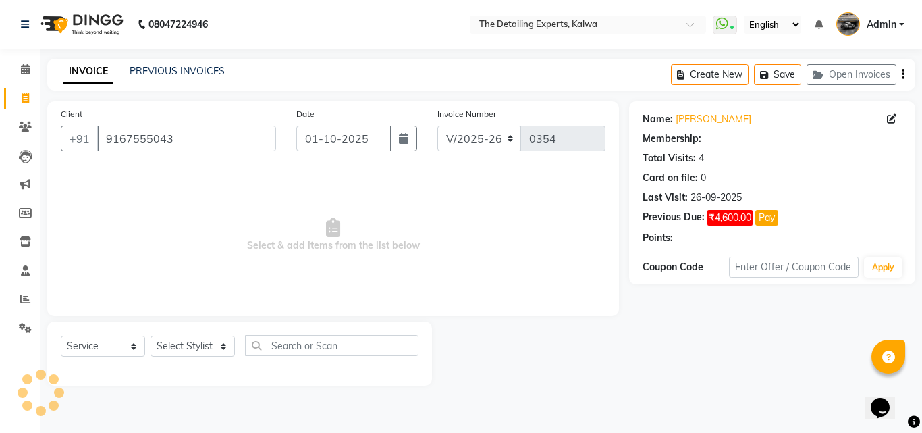
select select "1: Object"
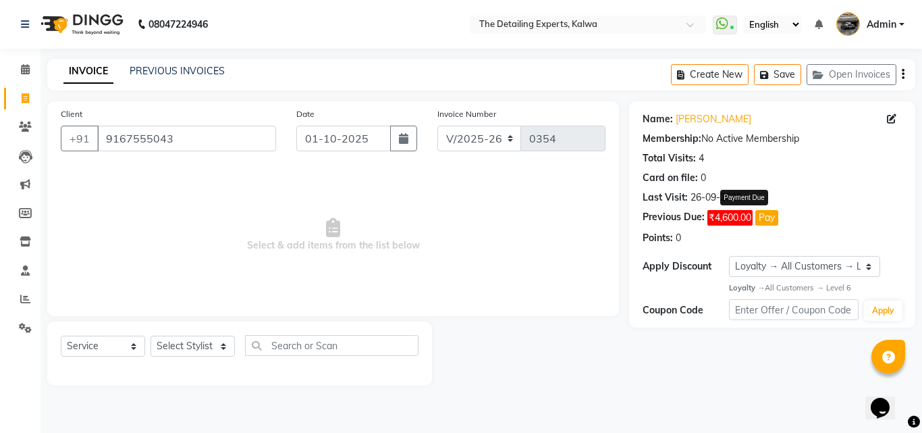
click at [765, 217] on button "Pay" at bounding box center [766, 218] width 23 height 16
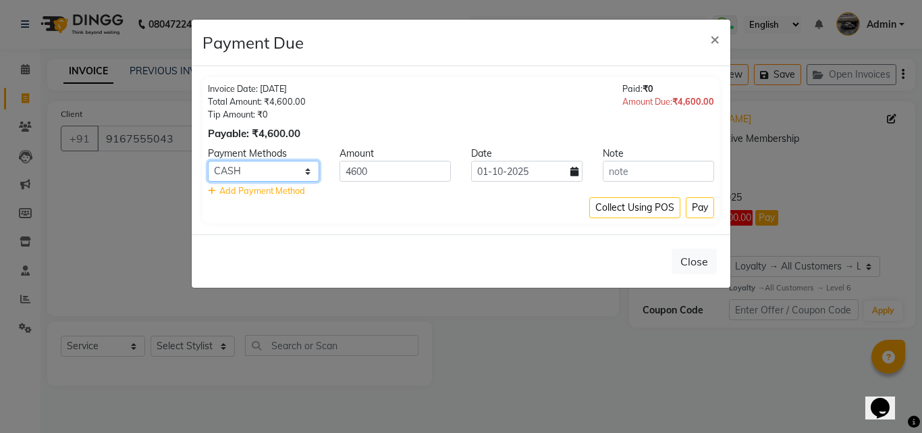
click at [308, 174] on select "UPI Credit Card CASH Master Card CARD Debit Card Coupon" at bounding box center [263, 171] width 111 height 21
select select "8"
click at [208, 161] on select "UPI Credit Card CASH Master Card CARD Debit Card Coupon" at bounding box center [263, 171] width 111 height 21
click at [690, 208] on button "Pay" at bounding box center [700, 207] width 28 height 21
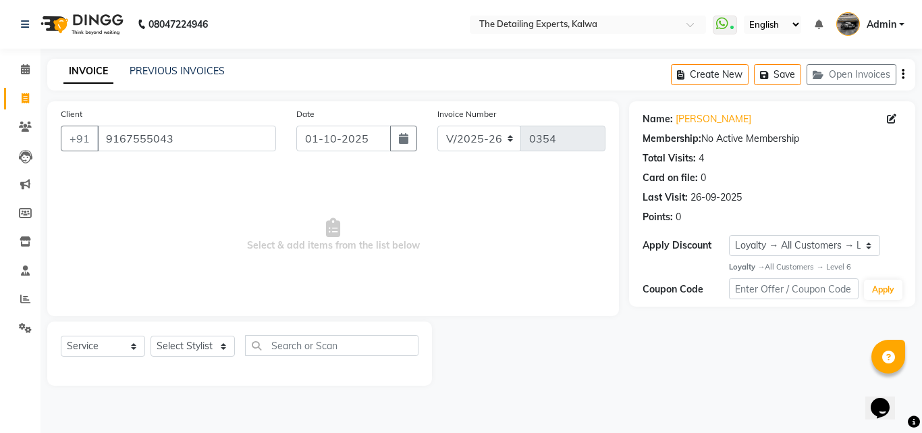
click at [24, 90] on link "Invoice" at bounding box center [20, 99] width 32 height 22
select select "service"
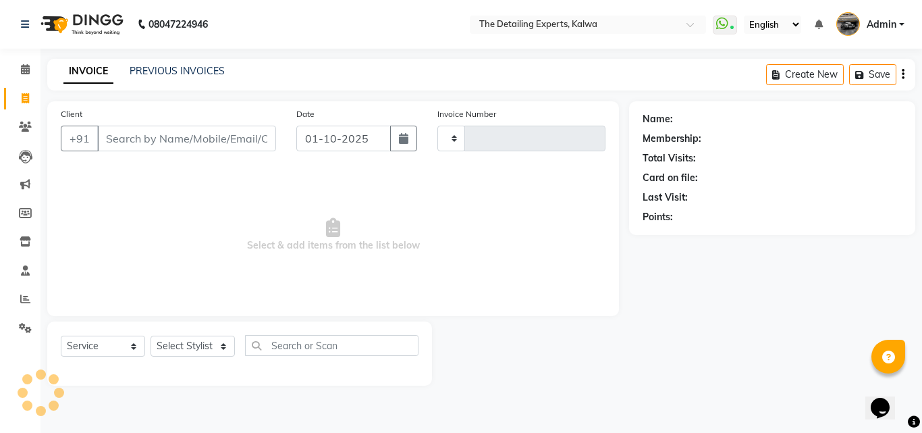
type input "0354"
select select "7451"
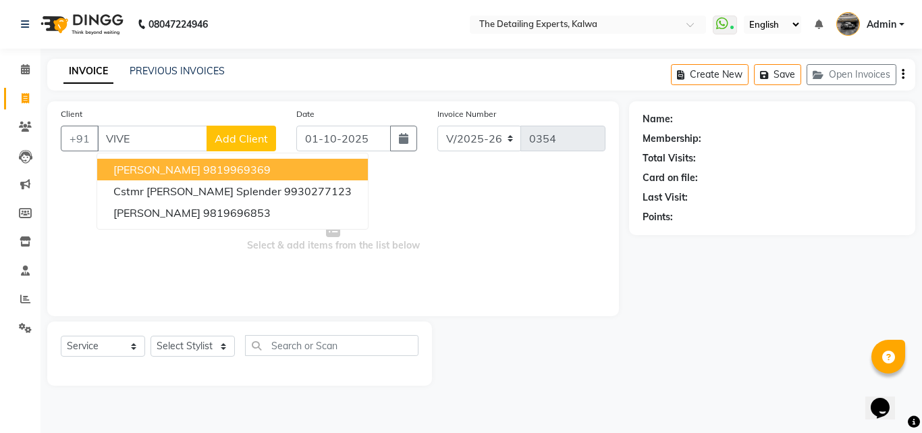
click at [224, 167] on ngb-highlight "9819969369" at bounding box center [236, 169] width 67 height 13
type input "9819969369"
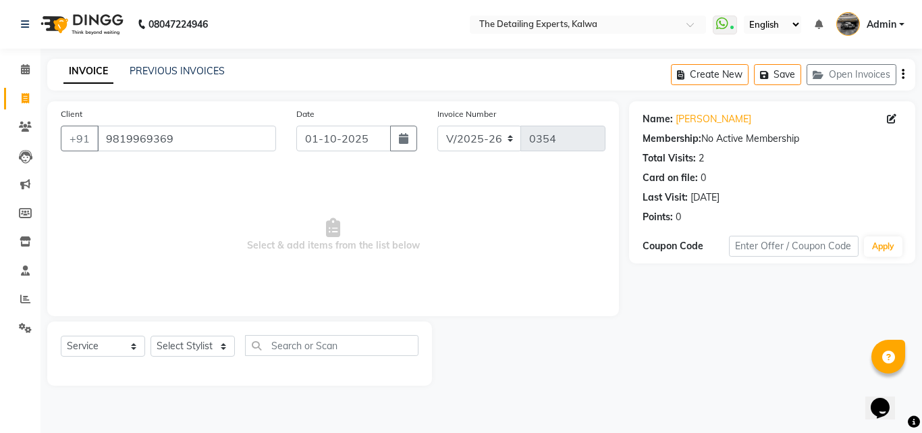
click at [181, 330] on div "Select Service Product Membership Package Voucher Prepaid Gift Card Select Styl…" at bounding box center [239, 353] width 385 height 64
drag, startPoint x: 181, startPoint y: 331, endPoint x: 188, endPoint y: 345, distance: 15.4
click at [188, 344] on div "Select Service Product Membership Package Voucher Prepaid Gift Card Select Styl…" at bounding box center [239, 353] width 385 height 64
click at [188, 345] on select "Select Stylist NIKHIL [PERSON_NAME] [PERSON_NAME]" at bounding box center [193, 345] width 84 height 21
select select "65222"
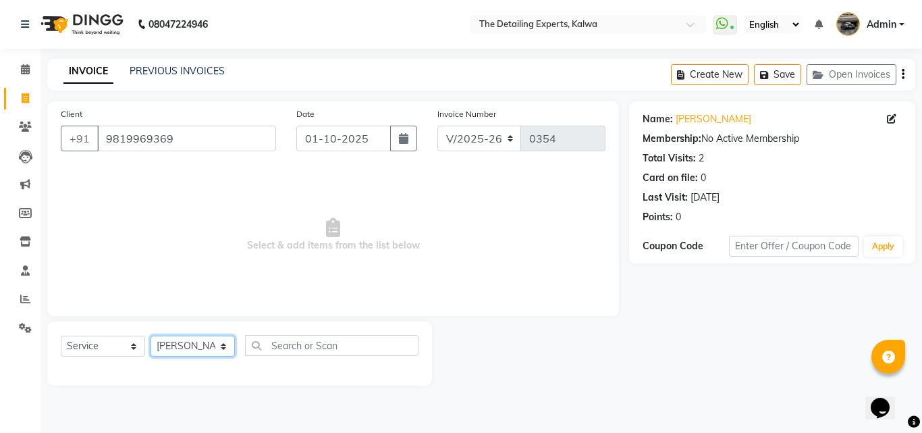
click at [151, 335] on select "Select Stylist NIKHIL [PERSON_NAME] [PERSON_NAME]" at bounding box center [193, 345] width 84 height 21
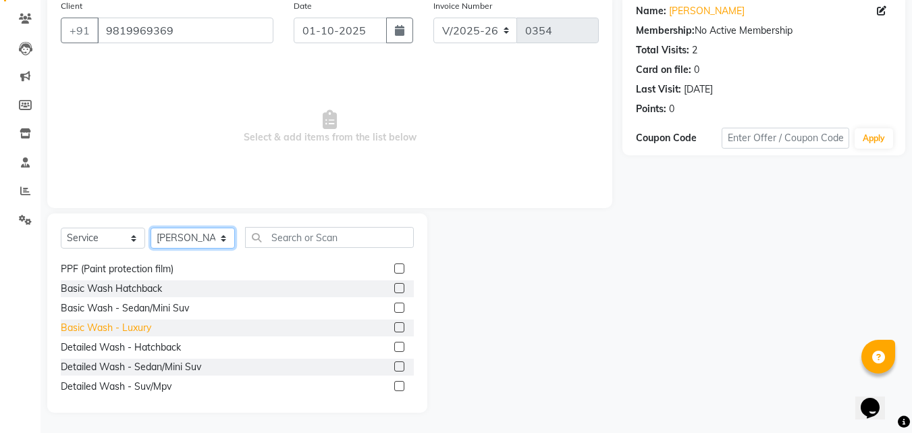
scroll to position [67, 0]
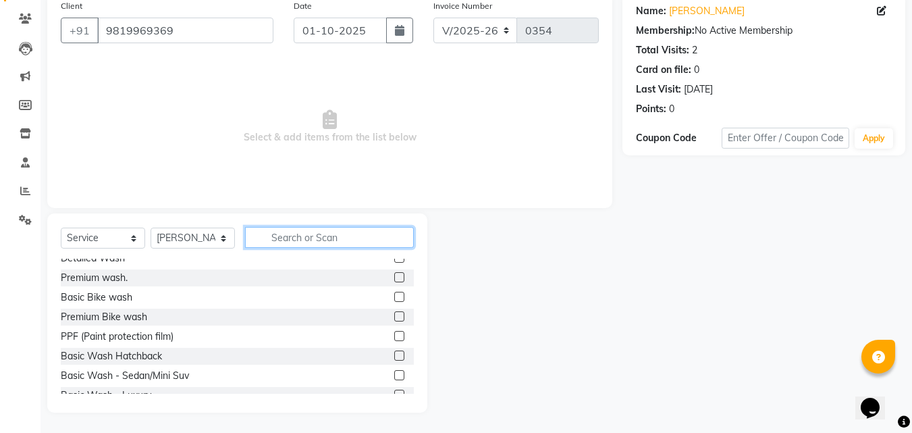
click at [302, 234] on input "text" at bounding box center [329, 237] width 169 height 21
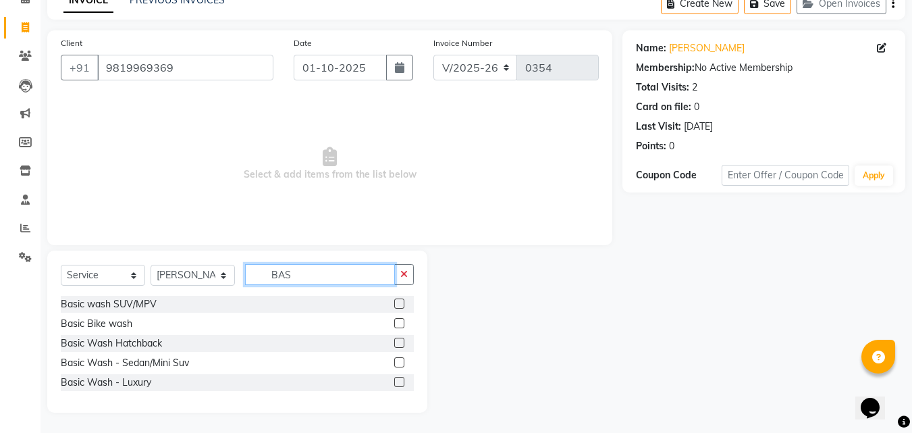
scroll to position [71, 0]
type input "BAS"
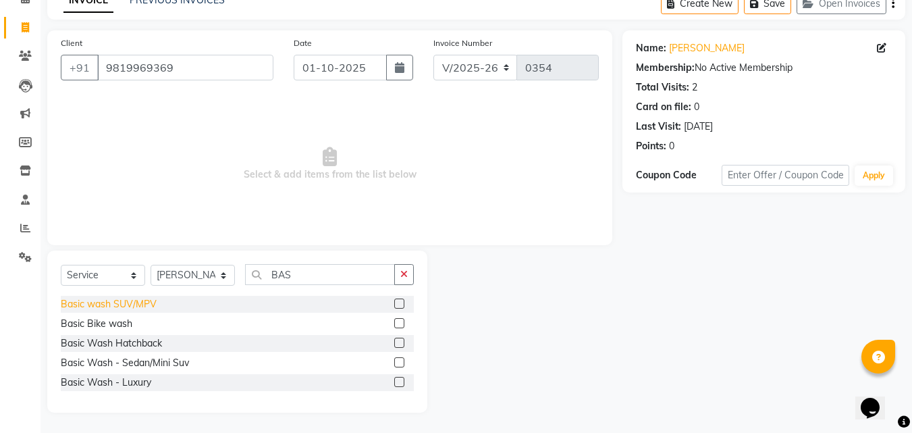
click at [144, 304] on div "Basic wash SUV/MPV" at bounding box center [109, 304] width 96 height 14
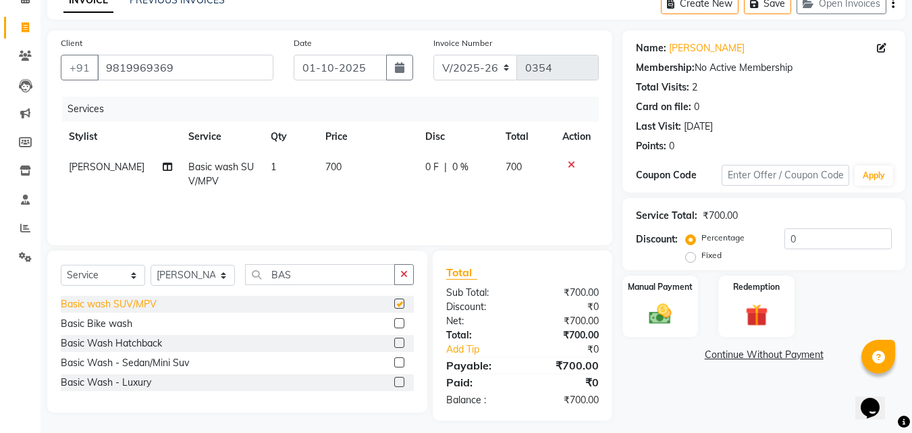
checkbox input "false"
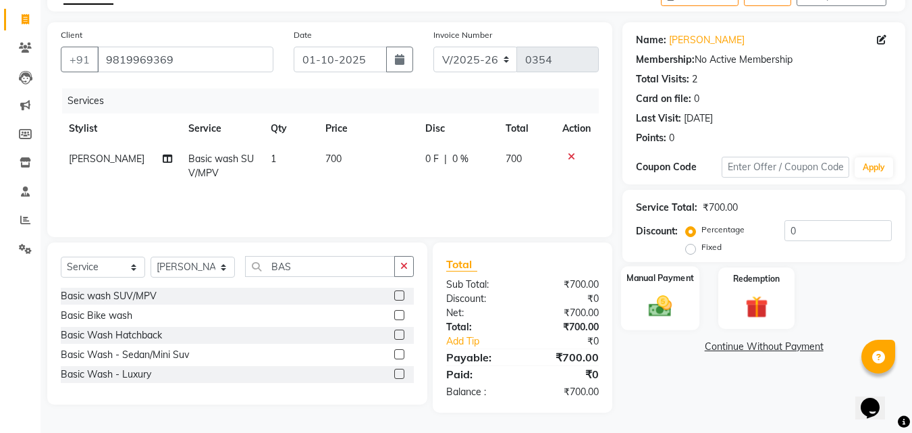
click at [665, 315] on img at bounding box center [660, 305] width 38 height 27
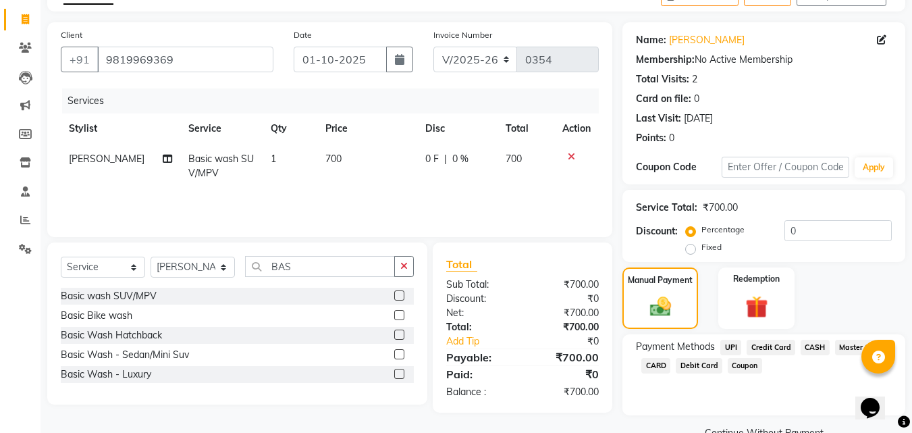
scroll to position [109, 0]
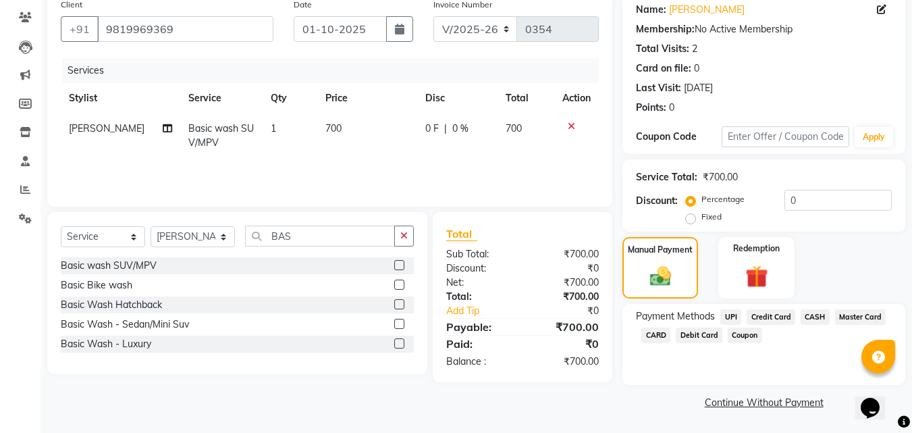
click at [788, 400] on link "Continue Without Payment" at bounding box center [763, 403] width 277 height 14
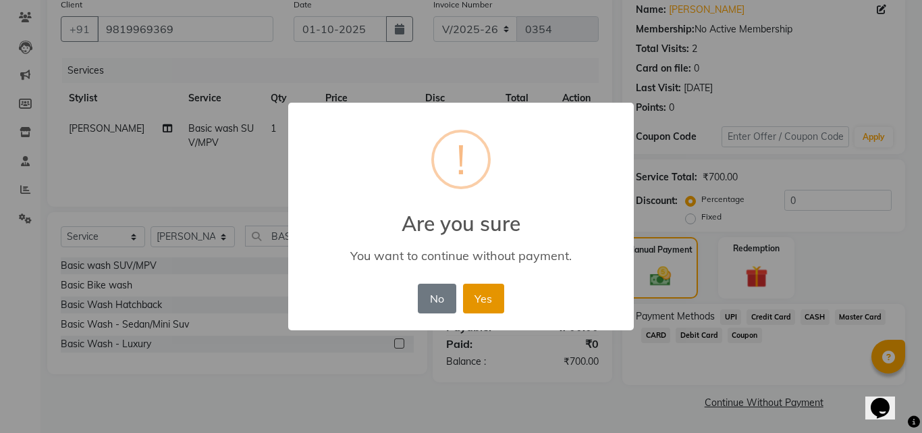
click at [479, 304] on button "Yes" at bounding box center [483, 298] width 41 height 30
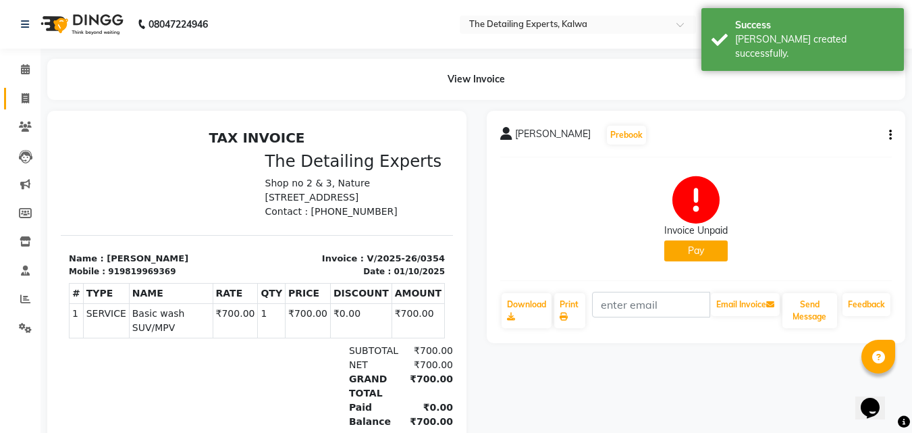
click at [22, 89] on link "Invoice" at bounding box center [20, 99] width 32 height 22
select select "service"
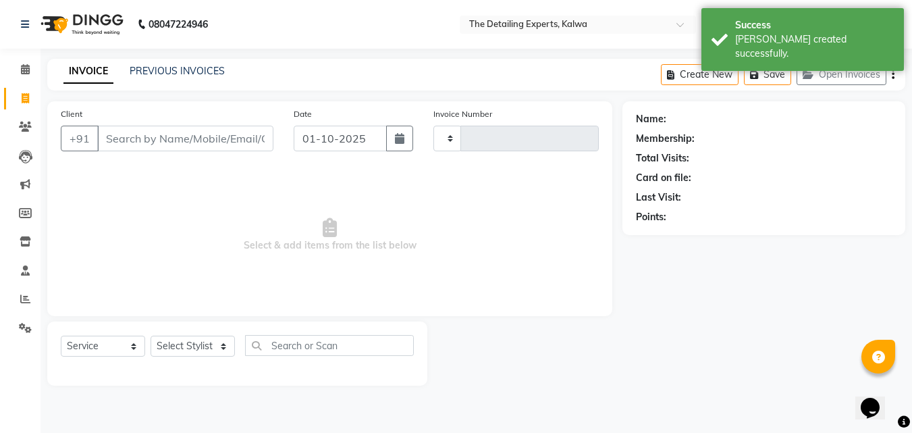
type input "0355"
select select "7451"
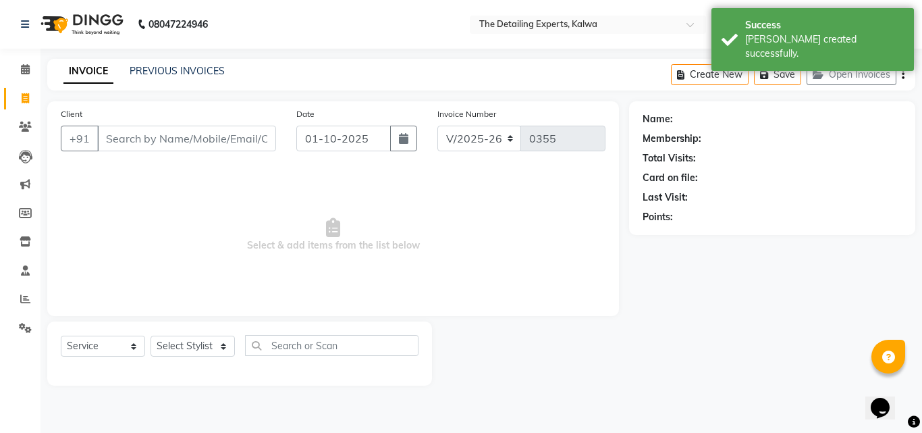
click at [196, 150] on input "Client" at bounding box center [186, 139] width 179 height 26
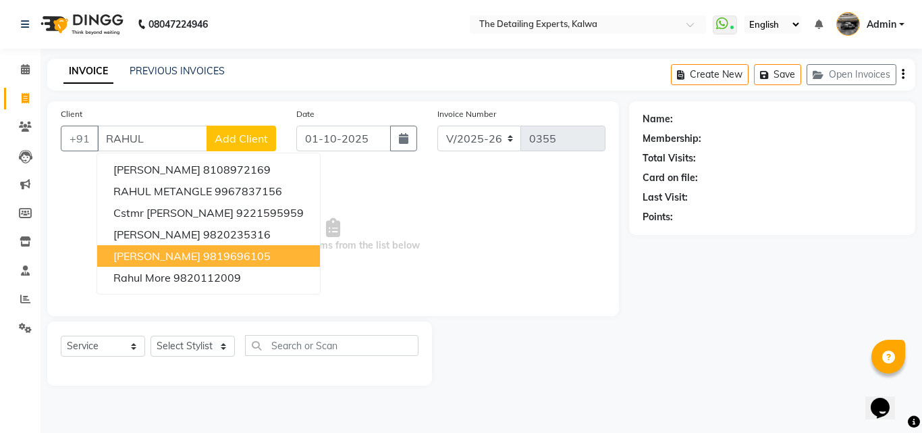
click at [190, 254] on span "[PERSON_NAME]" at bounding box center [156, 255] width 87 height 13
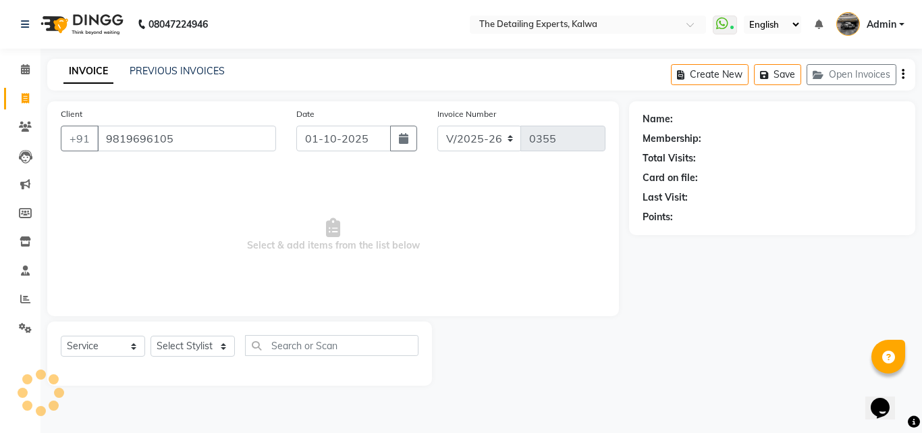
type input "9819696105"
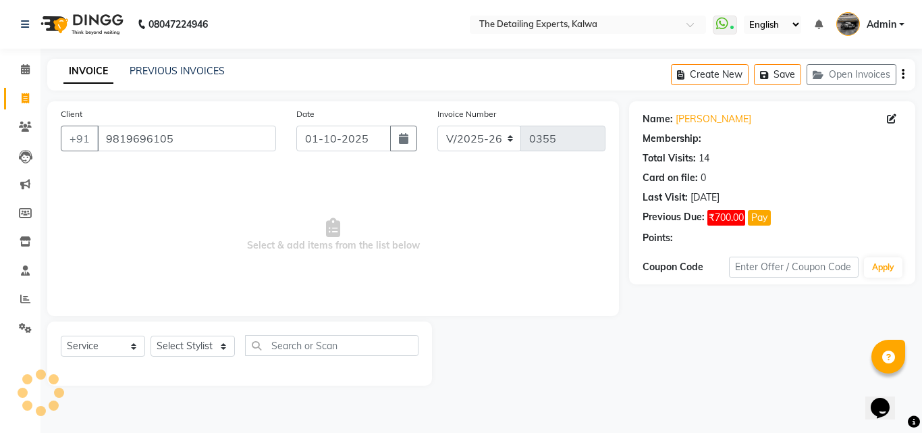
select select "1: Object"
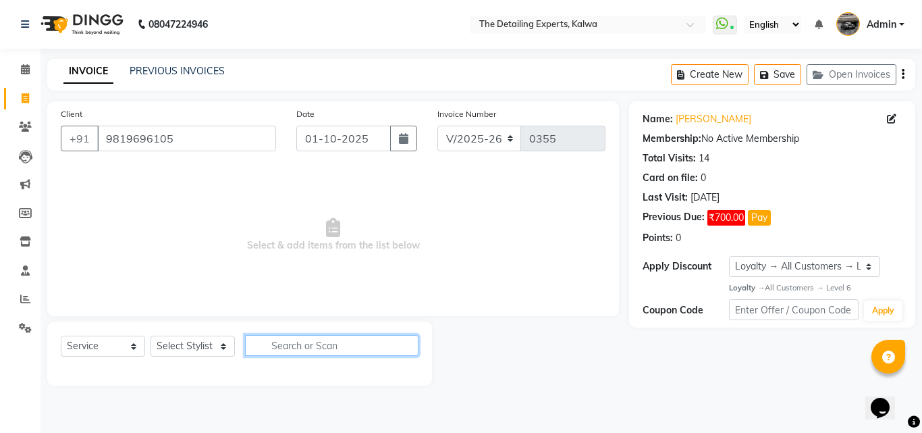
click at [298, 345] on input "text" at bounding box center [331, 345] width 173 height 21
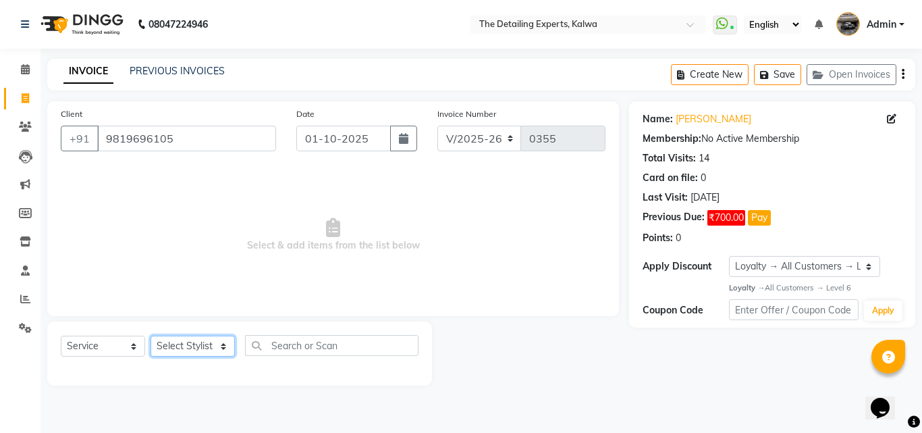
click at [220, 348] on select "Select Stylist NIKHIL [PERSON_NAME] [PERSON_NAME]" at bounding box center [193, 345] width 84 height 21
select select "65222"
click at [151, 335] on select "Select Stylist NIKHIL [PERSON_NAME] [PERSON_NAME]" at bounding box center [193, 345] width 84 height 21
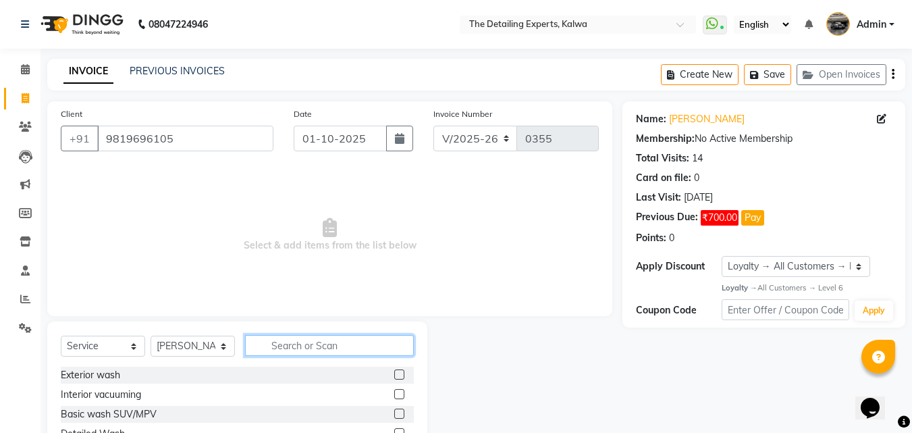
click at [262, 346] on input "text" at bounding box center [329, 345] width 169 height 21
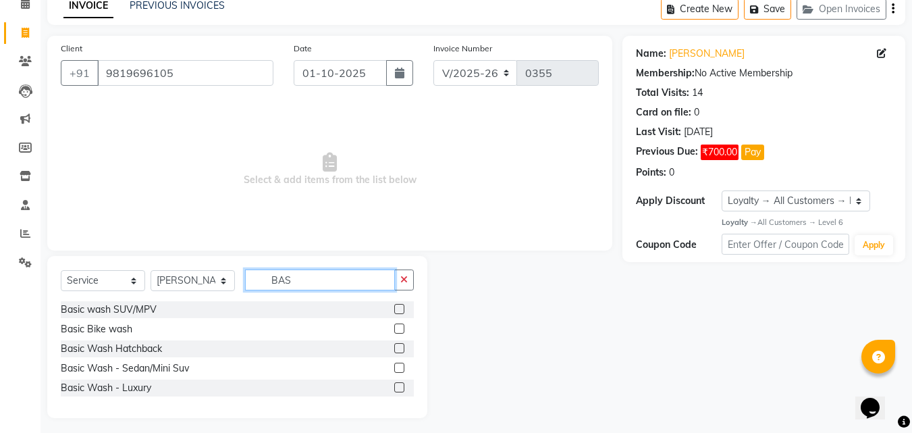
scroll to position [67, 0]
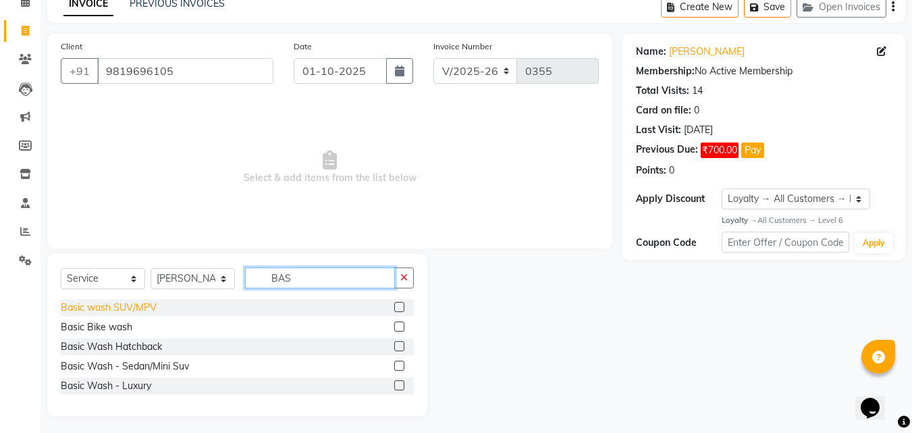
type input "BAS"
click at [119, 310] on div "Basic wash SUV/MPV" at bounding box center [109, 307] width 96 height 14
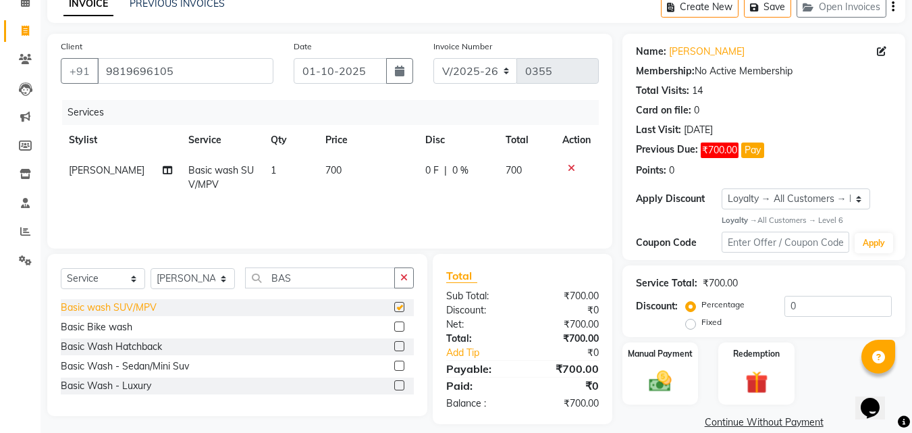
checkbox input "false"
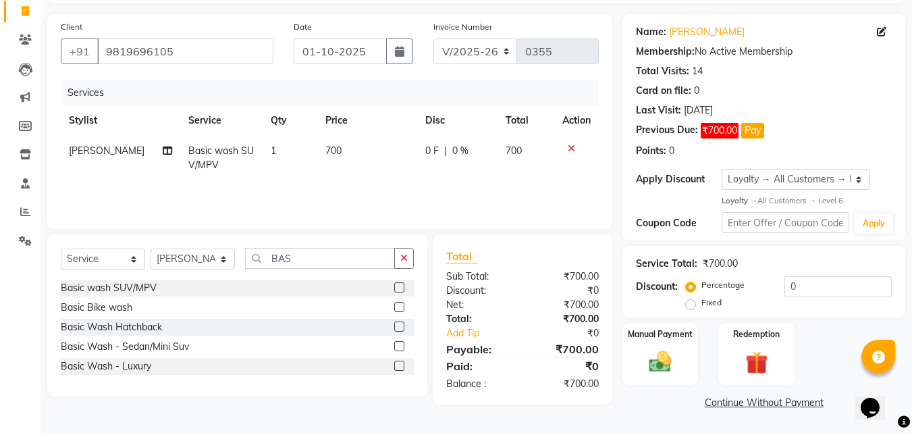
click at [759, 400] on link "Continue Without Payment" at bounding box center [763, 403] width 277 height 14
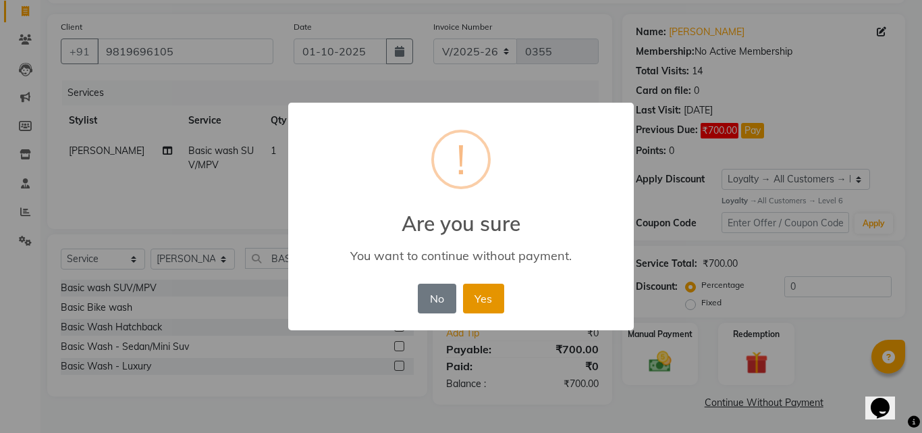
click at [483, 310] on button "Yes" at bounding box center [483, 298] width 41 height 30
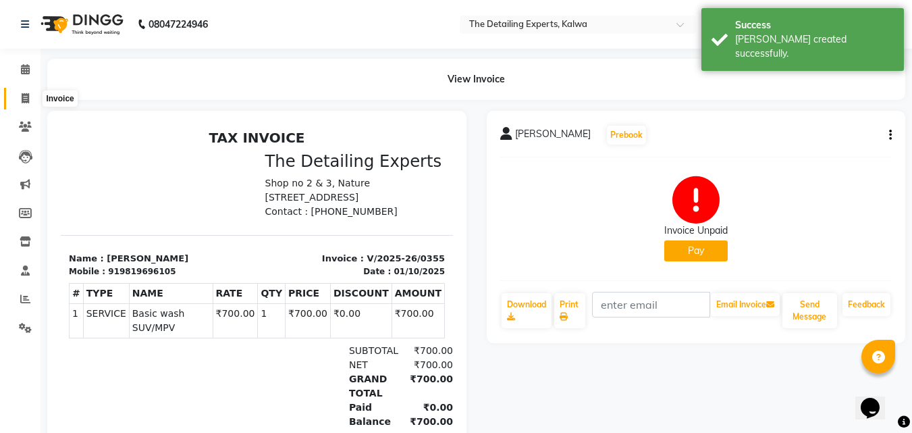
click at [27, 103] on span at bounding box center [25, 99] width 24 height 16
select select "7451"
select select "service"
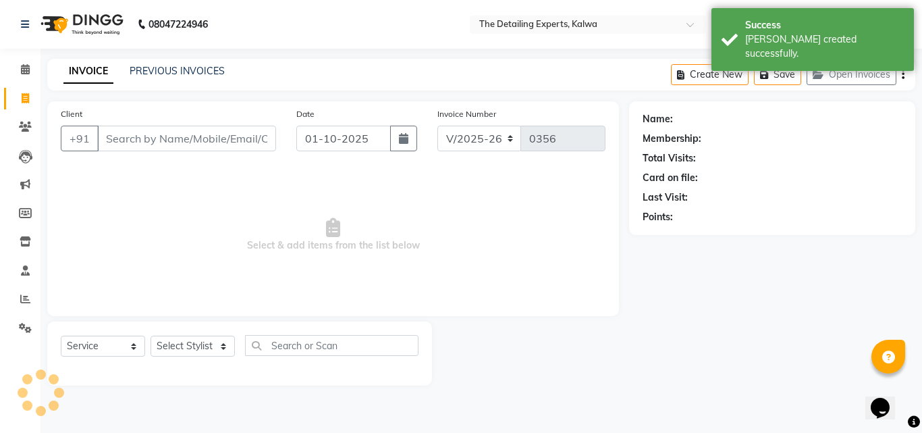
click at [109, 141] on input "Client" at bounding box center [186, 139] width 179 height 26
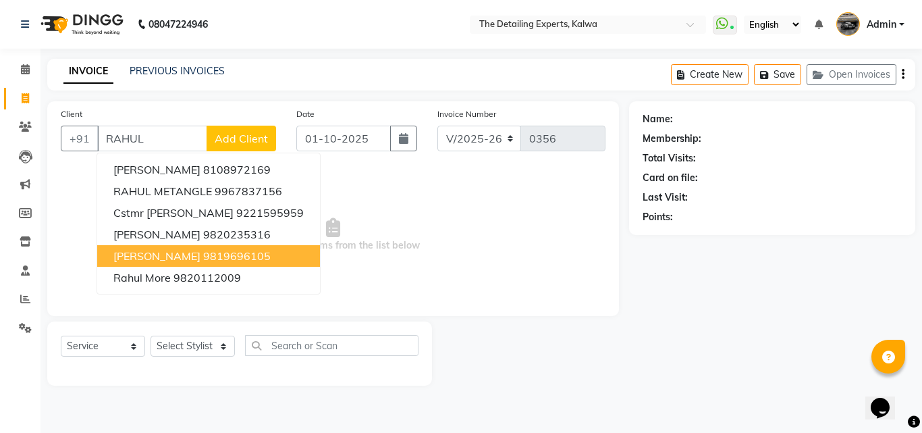
click at [138, 256] on span "[PERSON_NAME]" at bounding box center [156, 255] width 87 height 13
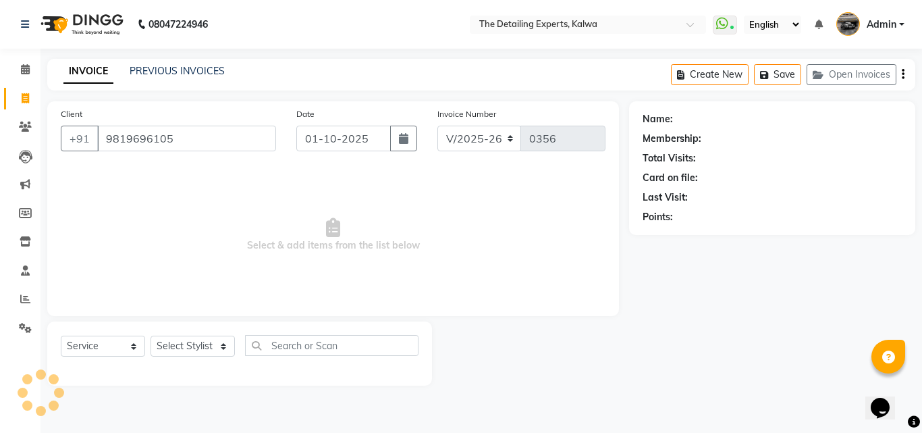
type input "9819696105"
select select "1: Object"
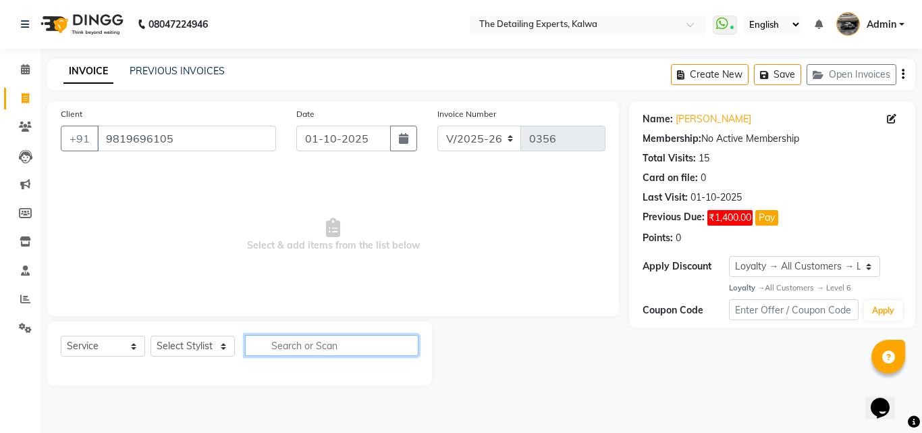
click at [283, 337] on input "text" at bounding box center [331, 345] width 173 height 21
click at [237, 350] on div "Select Service Product Membership Package Voucher Prepaid Gift Card Select Styl…" at bounding box center [240, 351] width 358 height 32
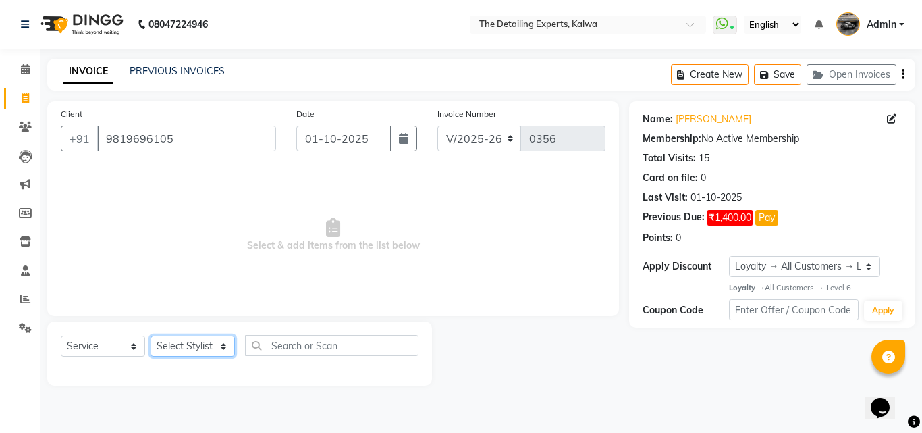
click at [208, 352] on select "Select Stylist NIKHIL [PERSON_NAME] [PERSON_NAME]" at bounding box center [193, 345] width 84 height 21
select select "65222"
click at [151, 335] on select "Select Stylist NIKHIL [PERSON_NAME] [PERSON_NAME]" at bounding box center [193, 345] width 84 height 21
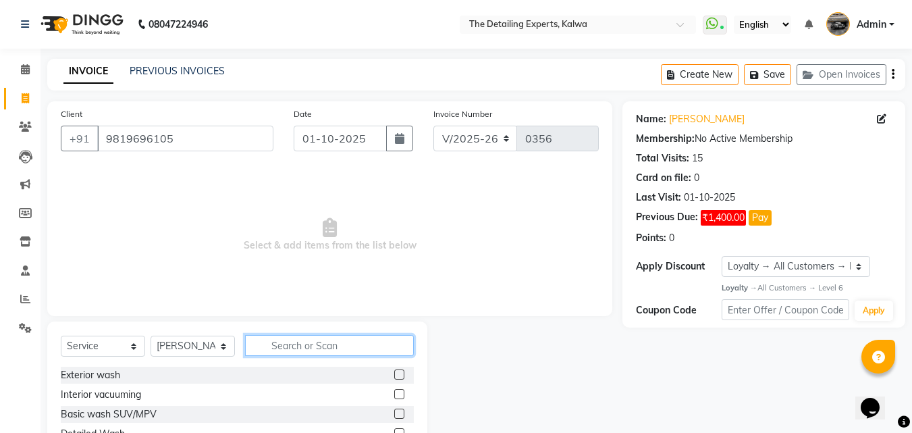
click at [269, 347] on input "text" at bounding box center [329, 345] width 169 height 21
type input "BIK"
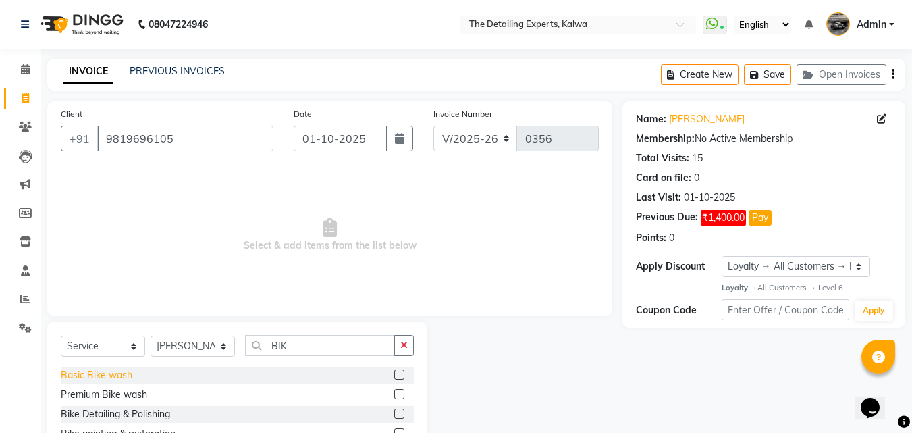
click at [112, 377] on div "Basic Bike wash" at bounding box center [97, 375] width 72 height 14
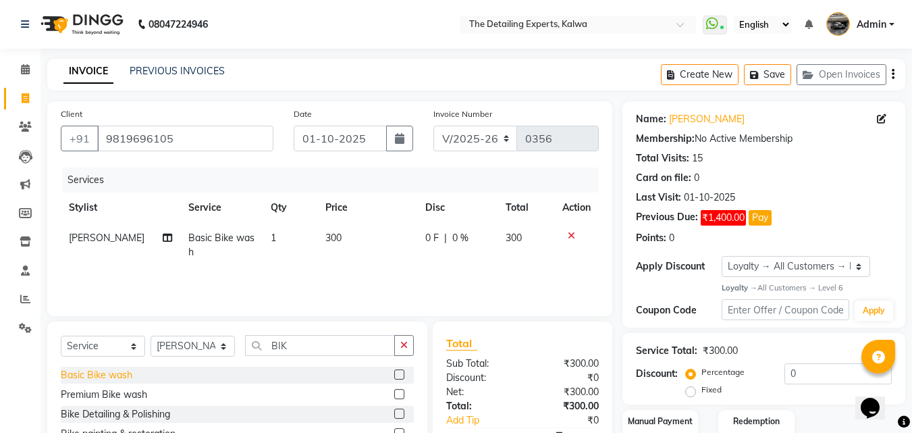
click at [94, 378] on div "Basic Bike wash" at bounding box center [97, 375] width 72 height 14
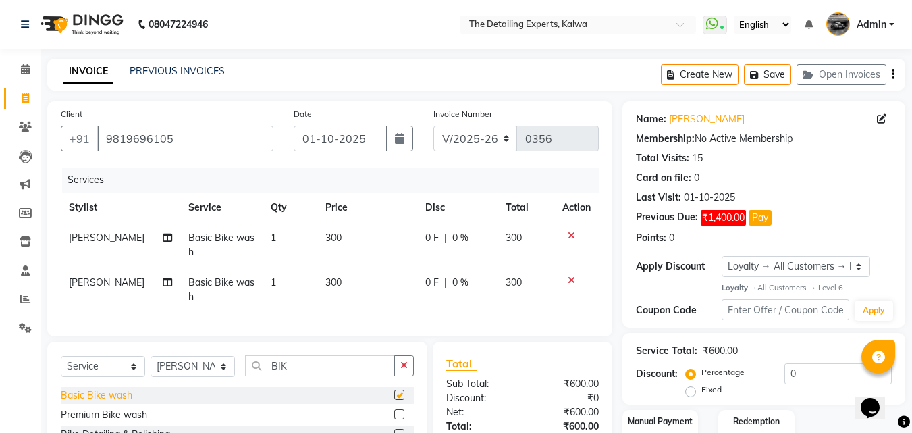
checkbox input "false"
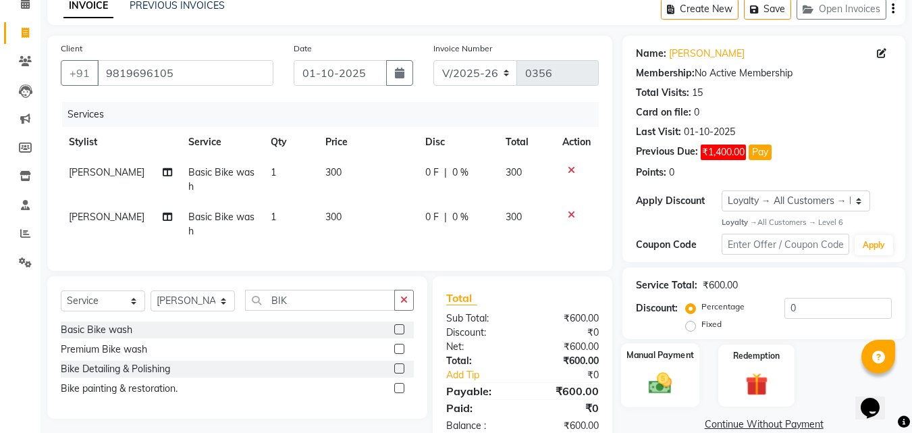
scroll to position [109, 0]
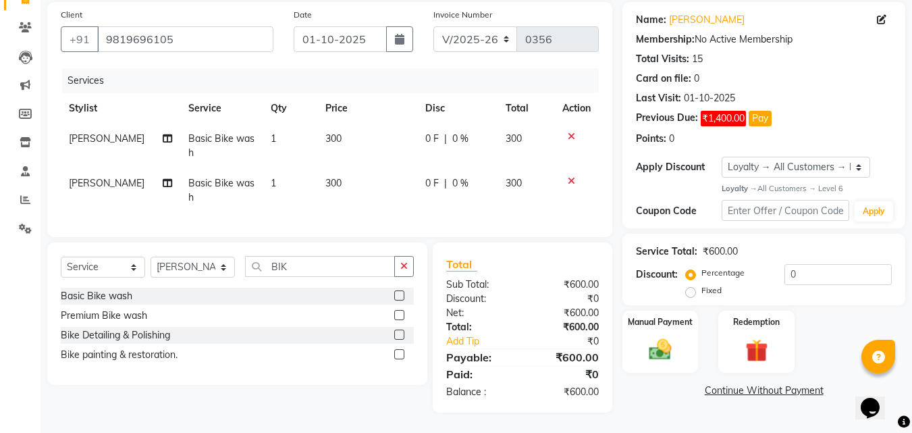
click at [721, 383] on link "Continue Without Payment" at bounding box center [763, 390] width 277 height 14
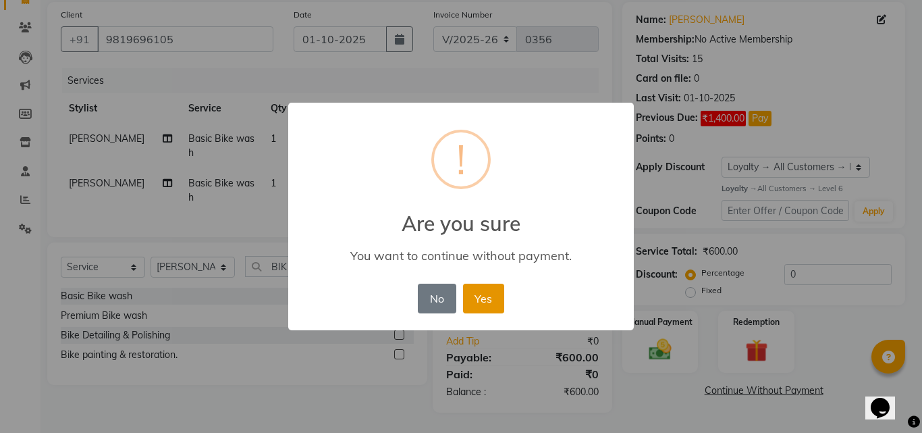
click at [485, 302] on button "Yes" at bounding box center [483, 298] width 41 height 30
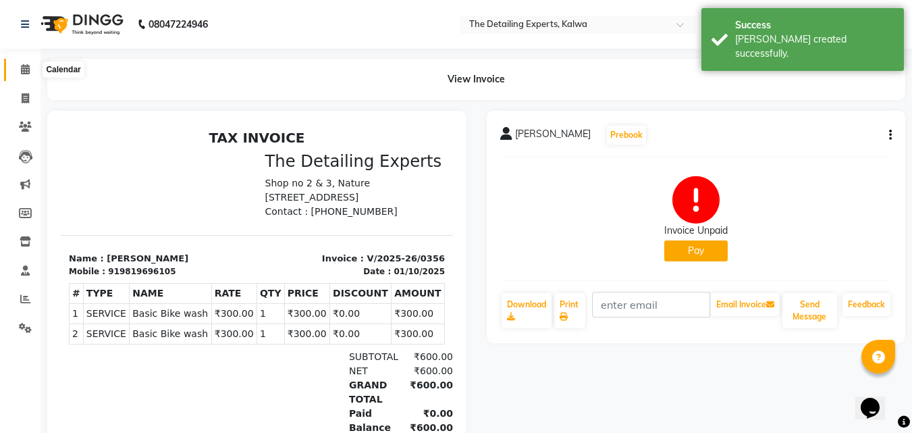
click at [21, 70] on icon at bounding box center [25, 69] width 9 height 10
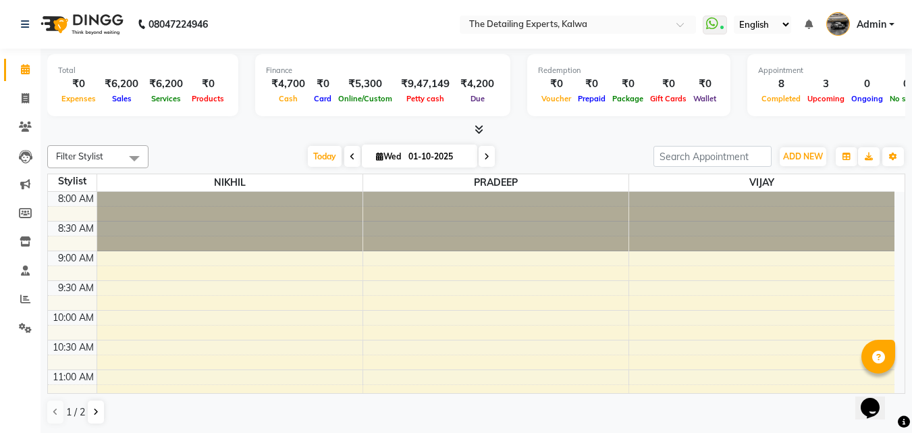
scroll to position [135, 0]
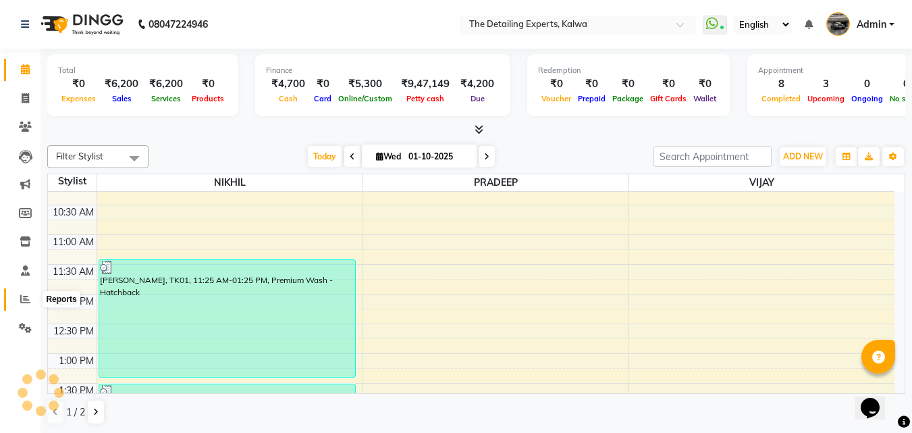
click at [30, 295] on span at bounding box center [25, 300] width 24 height 16
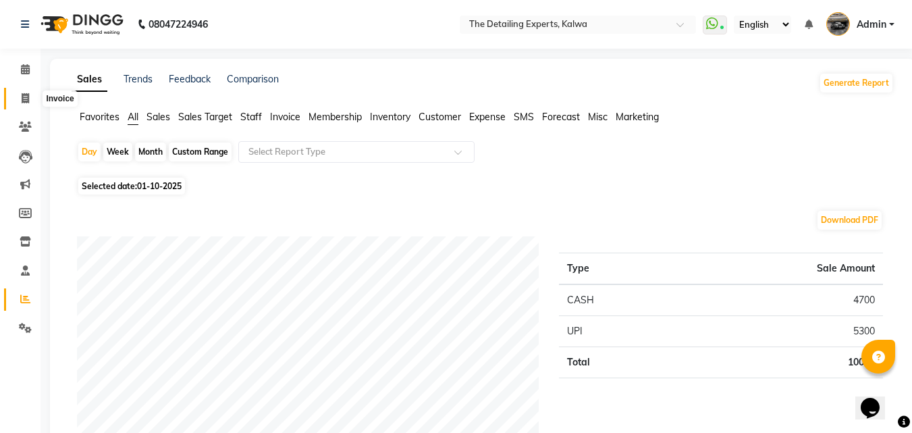
click at [26, 94] on icon at bounding box center [25, 98] width 7 height 10
select select "service"
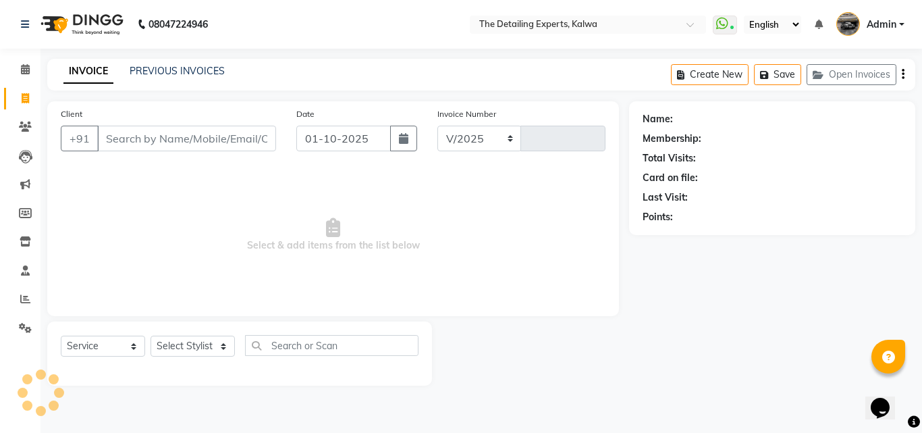
select select "7451"
type input "0357"
click at [138, 67] on link "PREVIOUS INVOICES" at bounding box center [177, 71] width 95 height 12
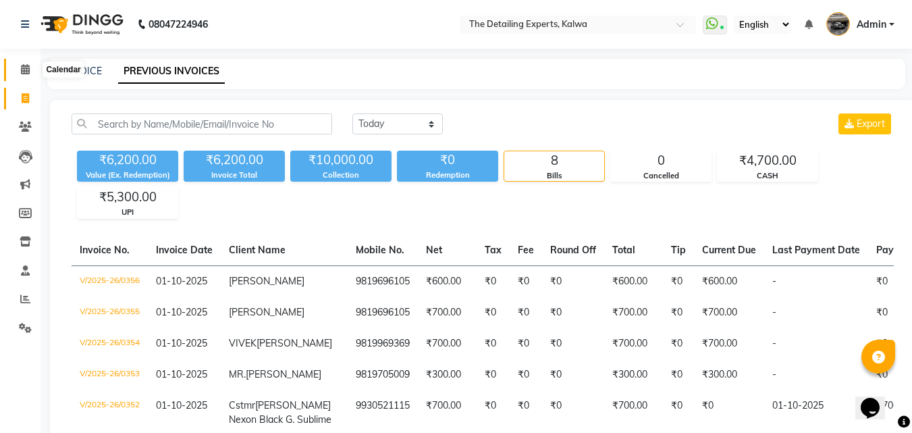
click at [28, 68] on icon at bounding box center [25, 69] width 9 height 10
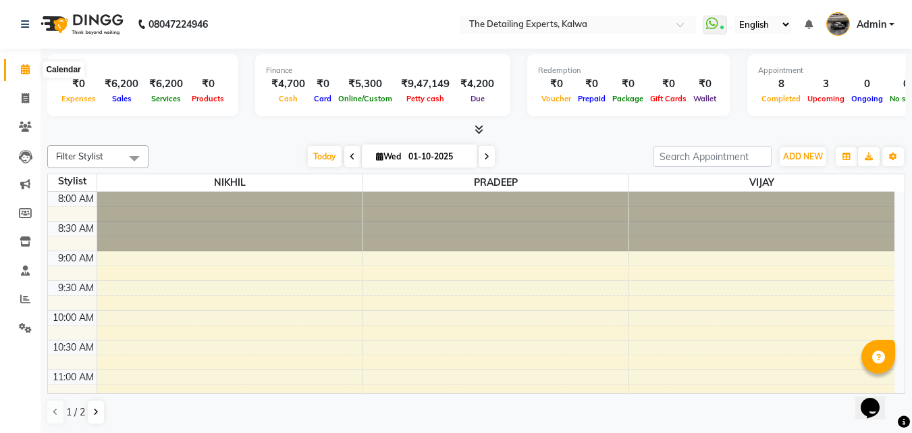
click at [21, 72] on icon at bounding box center [25, 69] width 9 height 10
click at [20, 99] on span at bounding box center [25, 99] width 24 height 16
select select "service"
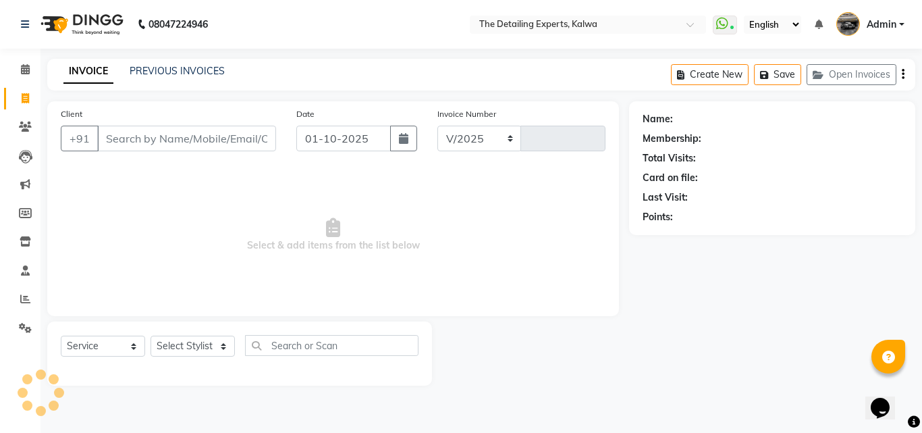
select select "7451"
type input "0357"
click at [162, 71] on link "PREVIOUS INVOICES" at bounding box center [177, 71] width 95 height 12
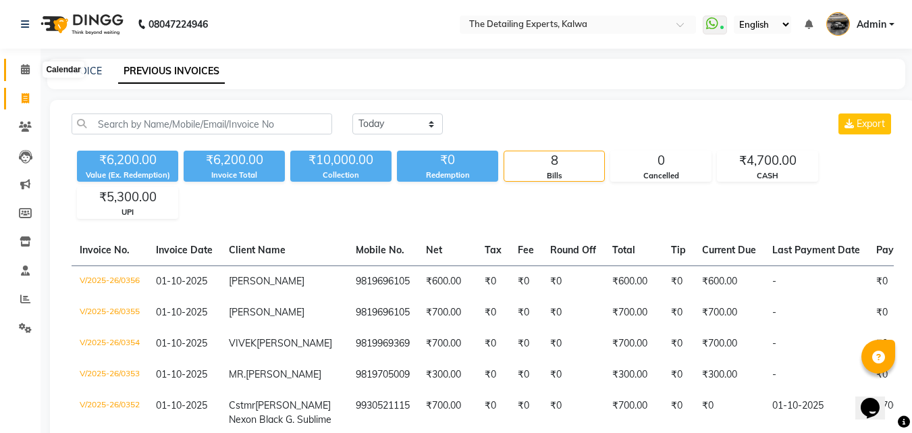
click at [28, 71] on icon at bounding box center [25, 69] width 9 height 10
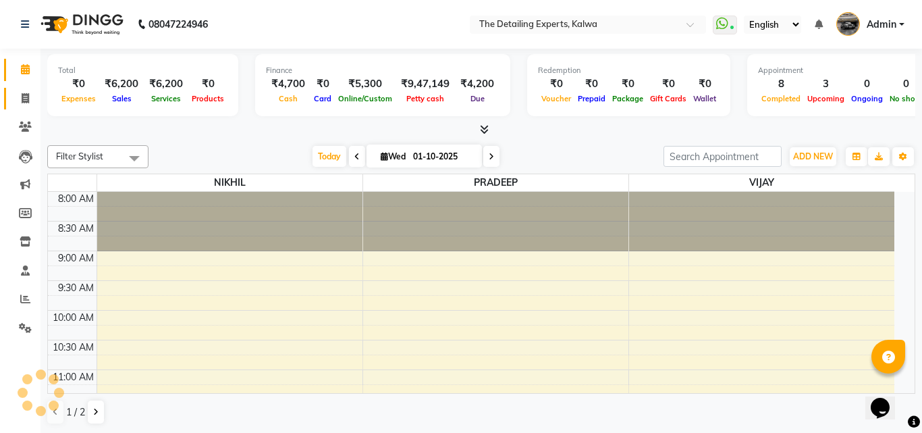
click at [30, 109] on link "Invoice" at bounding box center [20, 99] width 32 height 22
select select "service"
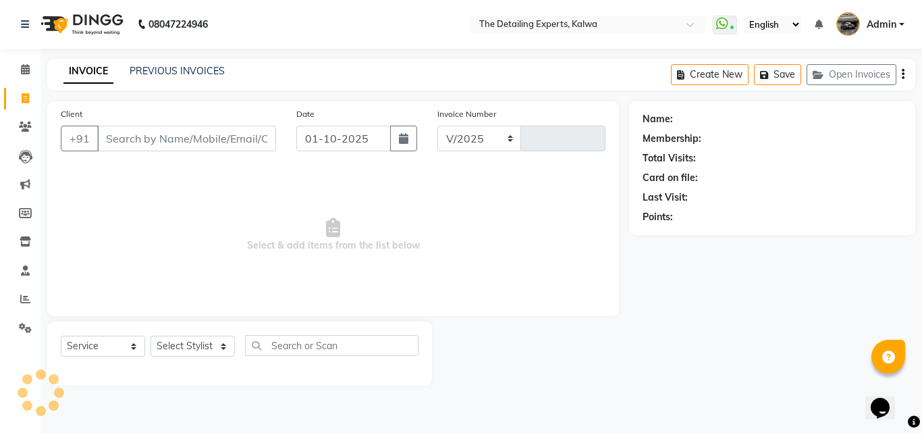
select select "7451"
type input "0357"
click at [175, 142] on input "Client" at bounding box center [186, 139] width 179 height 26
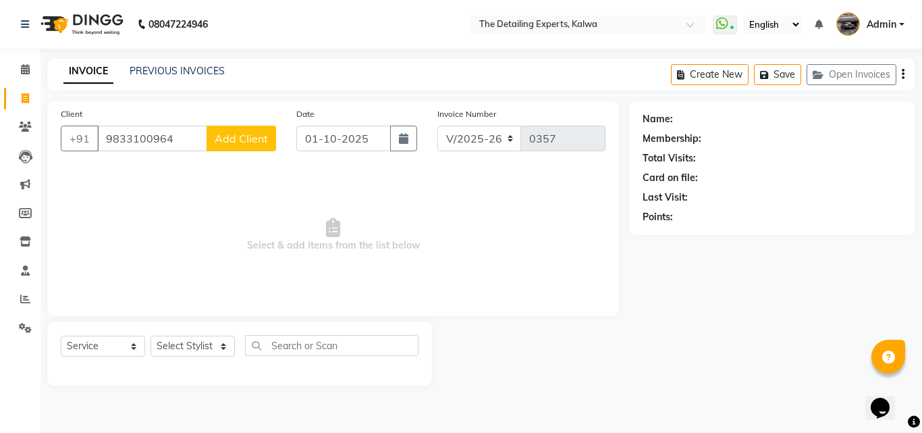
type input "9833100964"
click at [242, 139] on span "Add Client" at bounding box center [241, 138] width 53 height 13
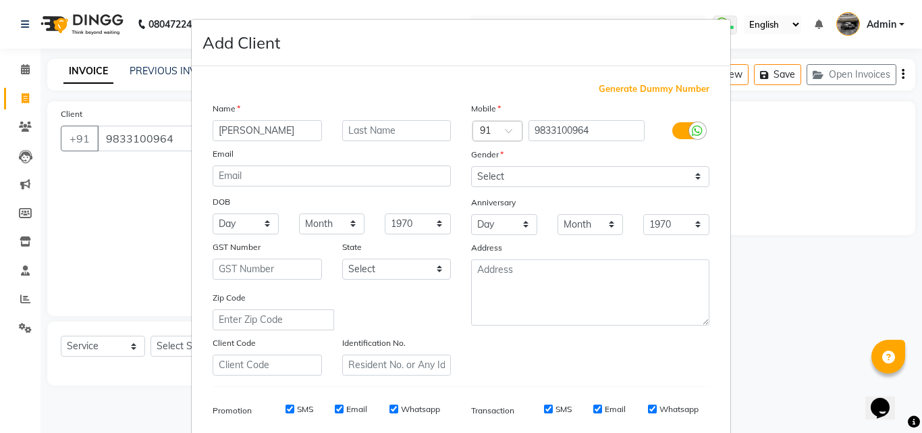
type input "[PERSON_NAME]"
click at [538, 167] on select "Select [DEMOGRAPHIC_DATA] [DEMOGRAPHIC_DATA] Other Prefer Not To Say" at bounding box center [590, 176] width 238 height 21
select select "[DEMOGRAPHIC_DATA]"
click at [471, 166] on select "Select [DEMOGRAPHIC_DATA] [DEMOGRAPHIC_DATA] Other Prefer Not To Say" at bounding box center [590, 176] width 238 height 21
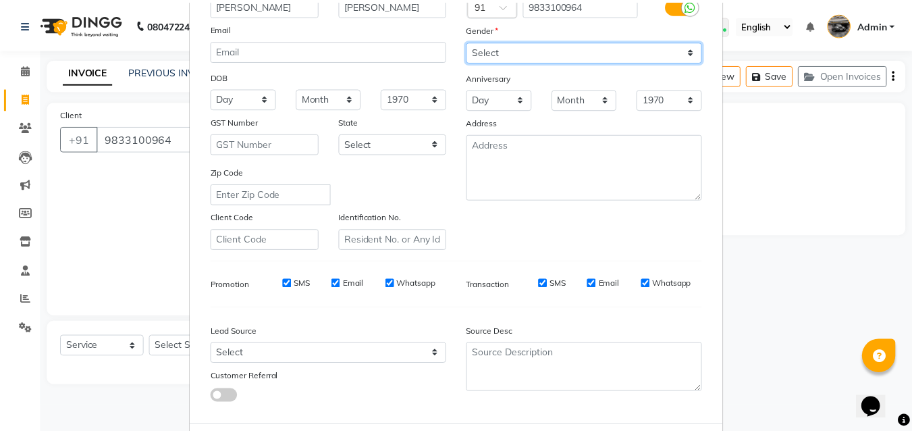
scroll to position [190, 0]
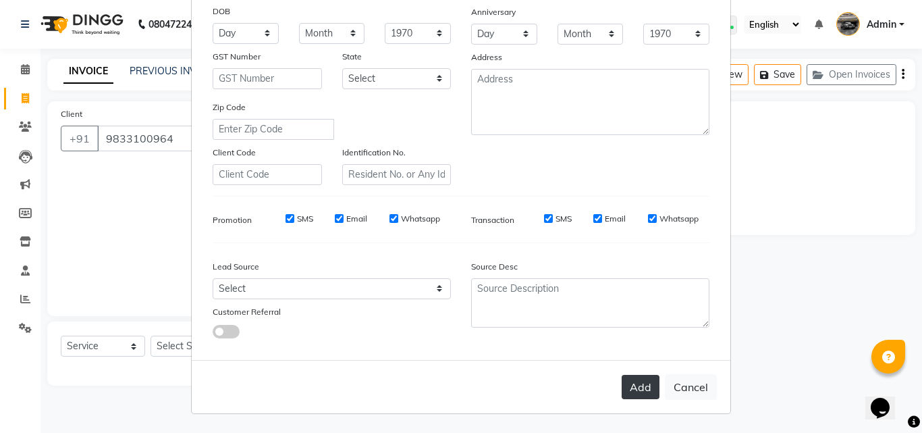
click at [638, 387] on button "Add" at bounding box center [641, 387] width 38 height 24
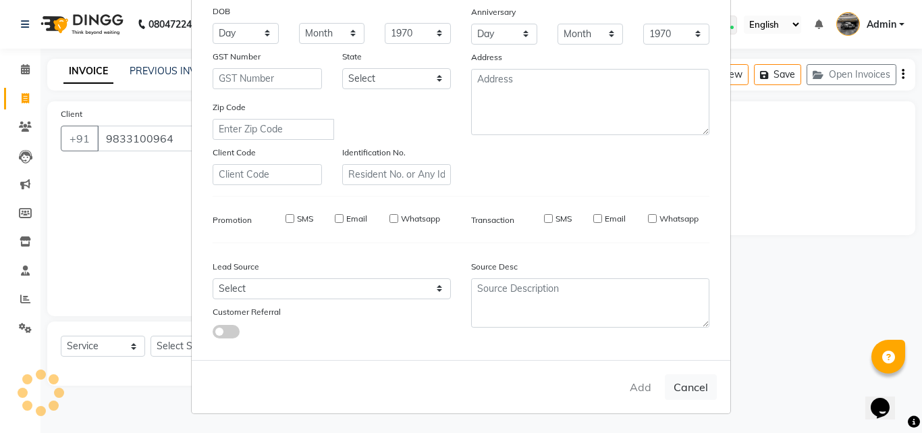
select select
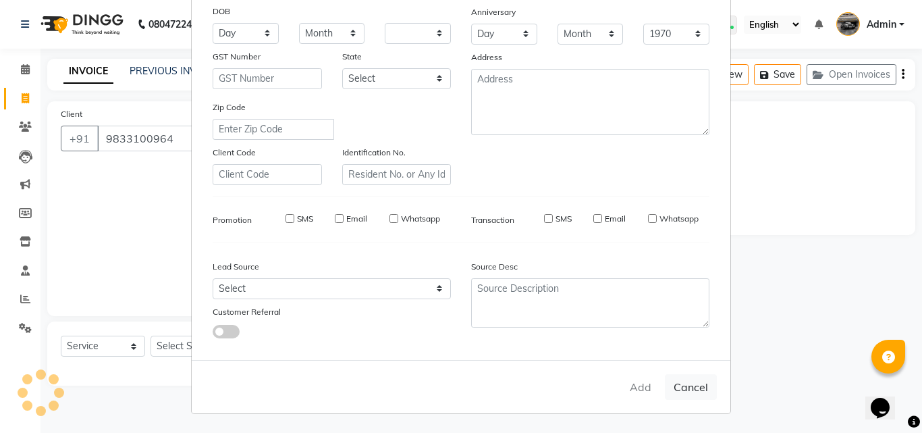
select select
checkbox input "false"
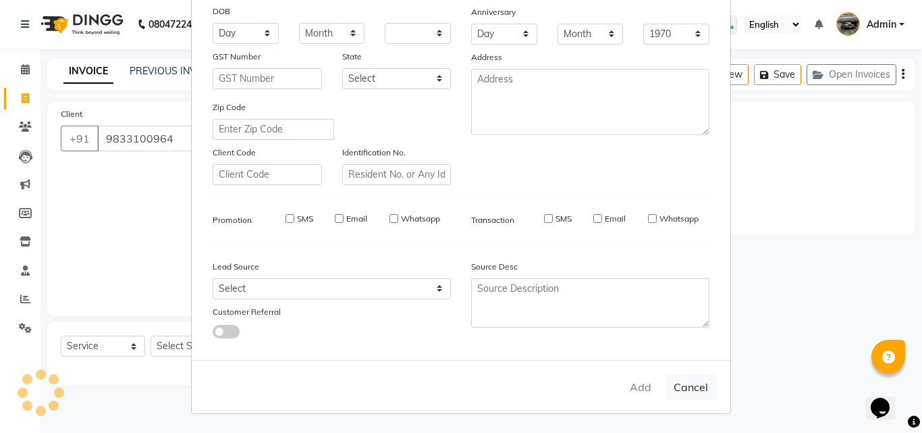
checkbox input "false"
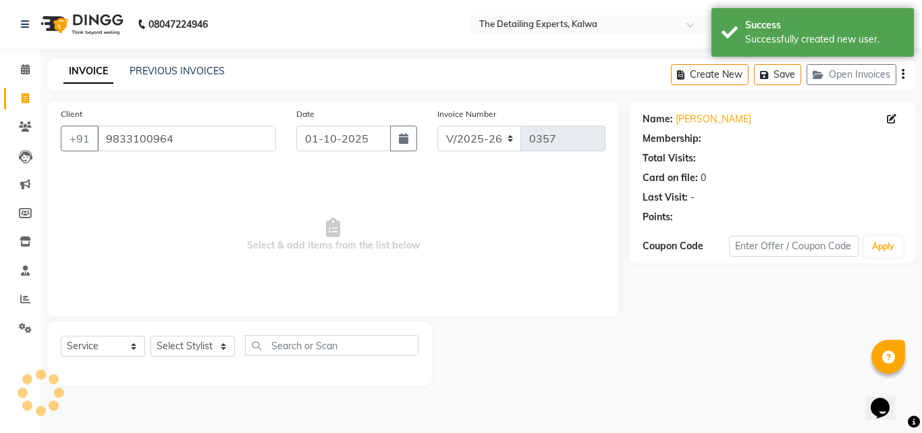
select select "1: Object"
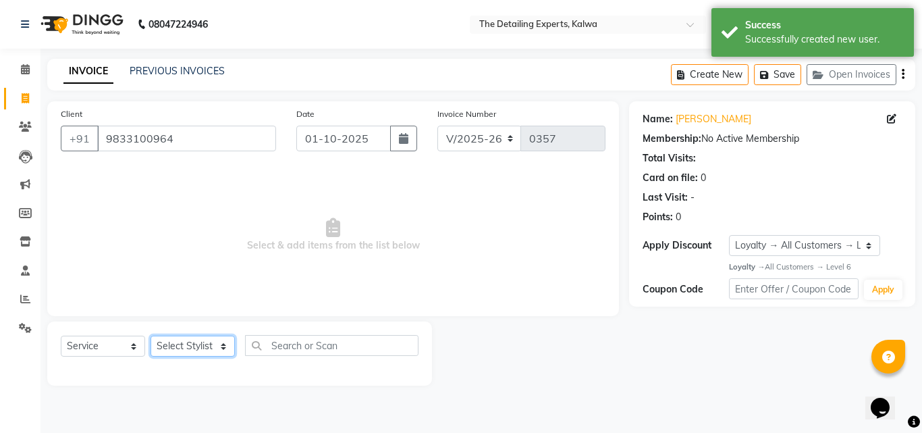
click at [184, 347] on select "Select Stylist NIKHIL [PERSON_NAME] [PERSON_NAME]" at bounding box center [193, 345] width 84 height 21
select select "65222"
click at [151, 335] on select "Select Stylist NIKHIL [PERSON_NAME] [PERSON_NAME]" at bounding box center [193, 345] width 84 height 21
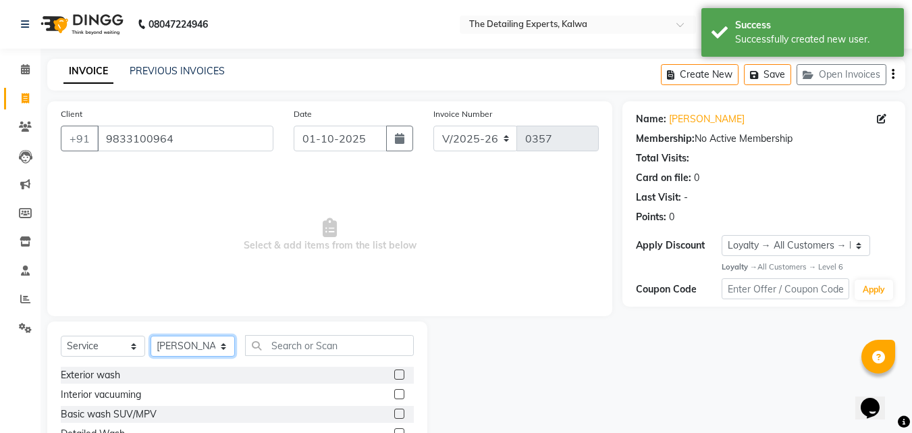
scroll to position [108, 0]
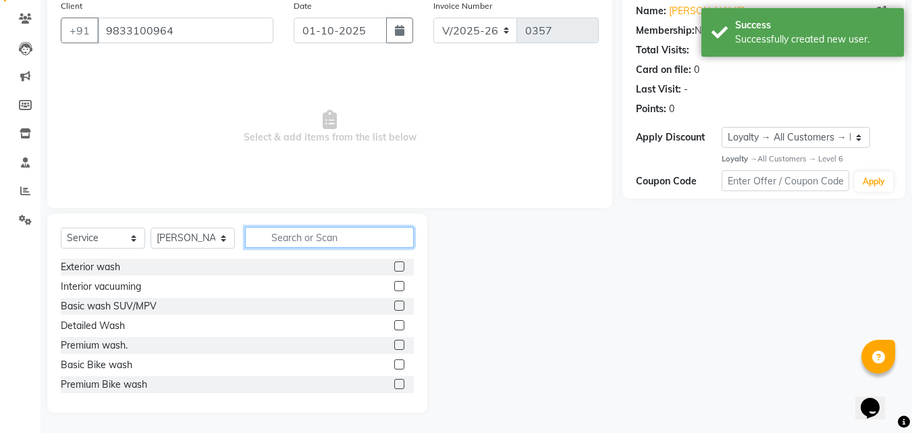
click at [329, 227] on input "text" at bounding box center [329, 237] width 169 height 21
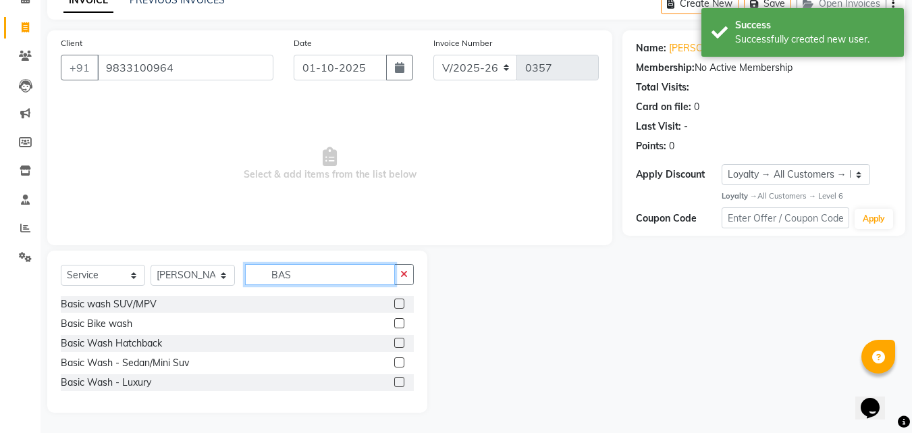
scroll to position [71, 0]
type input "BAS"
click at [113, 320] on div "Basic Bike wash" at bounding box center [97, 324] width 72 height 14
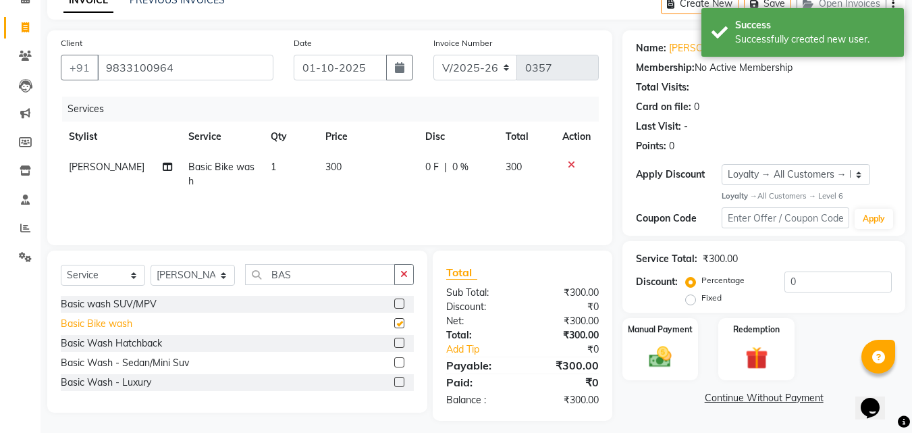
checkbox input "false"
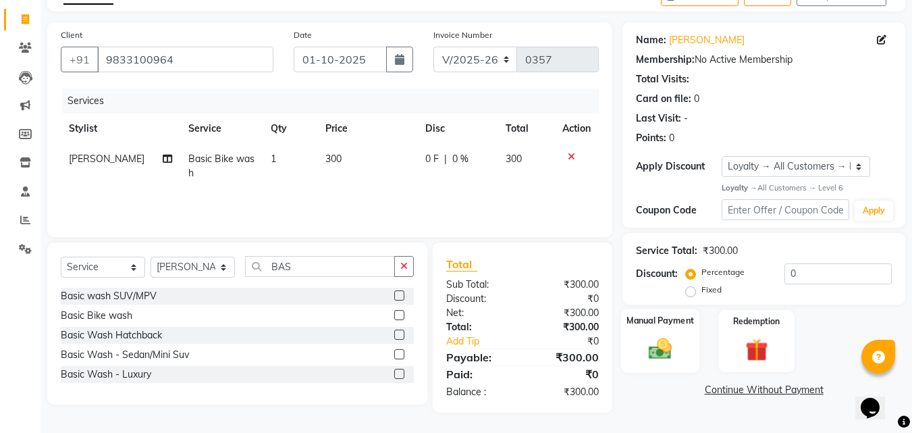
click at [688, 371] on div "Manual Payment" at bounding box center [660, 340] width 79 height 64
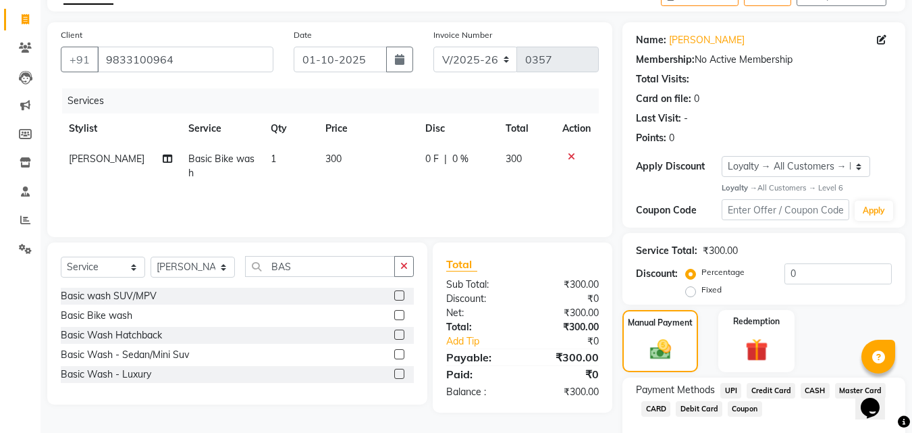
click at [727, 395] on span "UPI" at bounding box center [730, 391] width 21 height 16
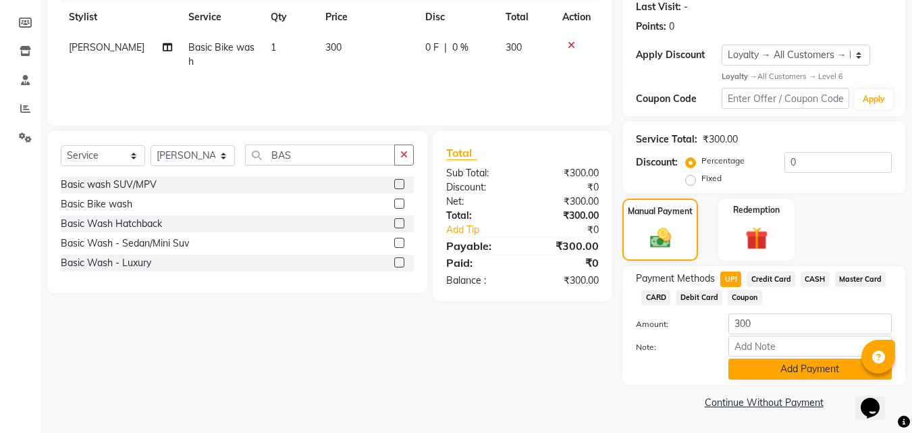
click at [730, 374] on button "Add Payment" at bounding box center [809, 368] width 163 height 21
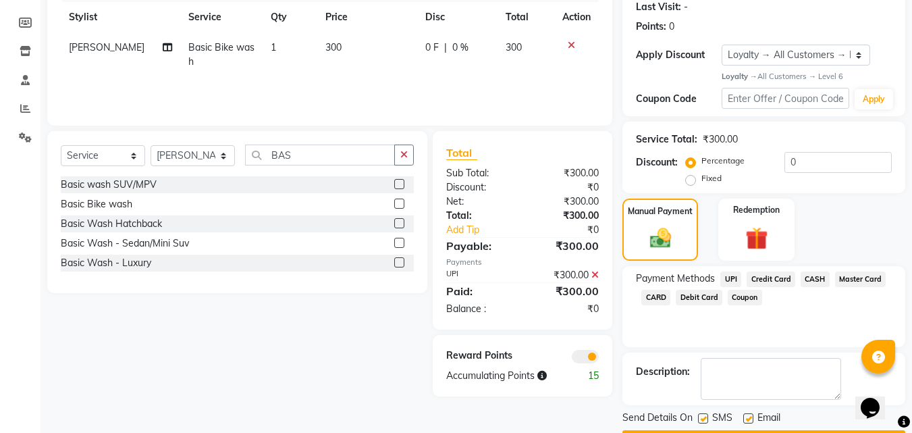
click at [577, 356] on span at bounding box center [585, 356] width 27 height 13
click at [599, 358] on input "checkbox" at bounding box center [599, 358] width 0 height 0
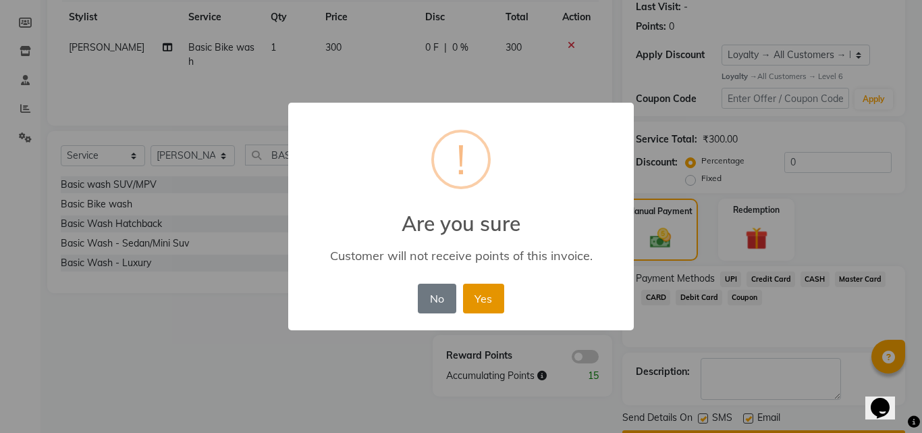
click at [496, 296] on button "Yes" at bounding box center [483, 298] width 41 height 30
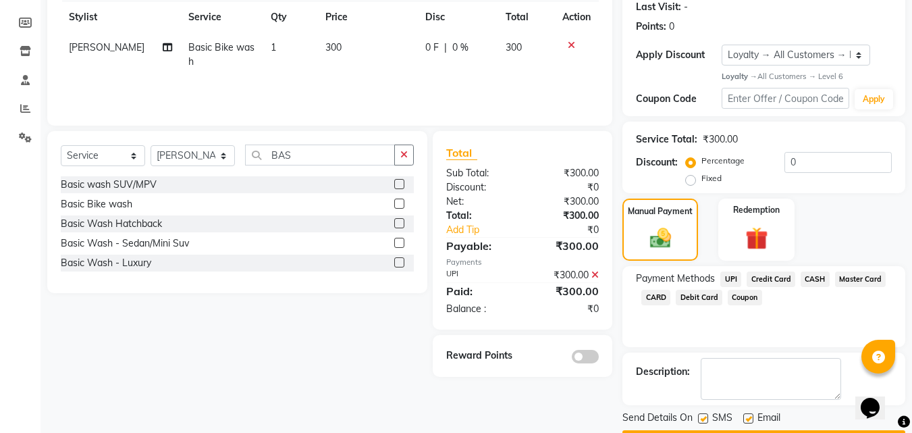
scroll to position [229, 0]
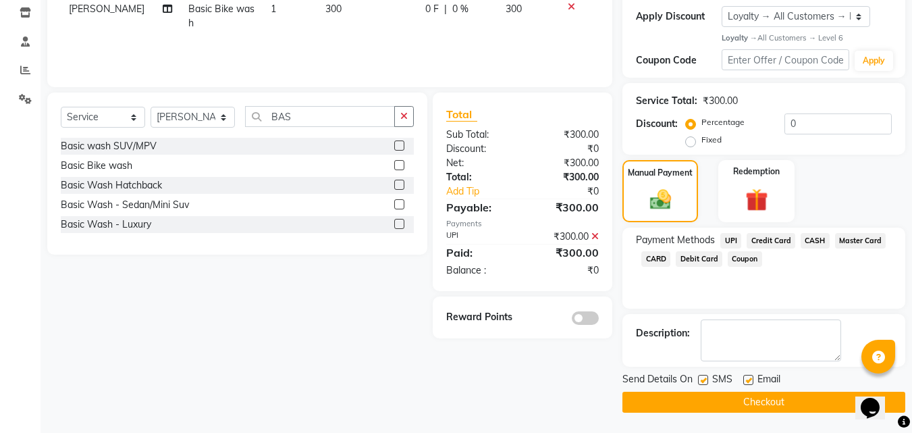
click at [769, 402] on button "Checkout" at bounding box center [763, 401] width 283 height 21
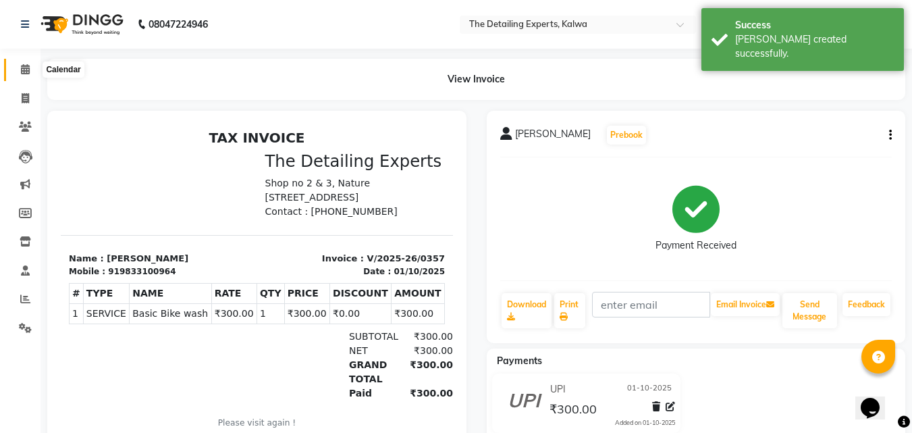
click at [24, 67] on icon at bounding box center [25, 69] width 9 height 10
